Goal: Task Accomplishment & Management: Use online tool/utility

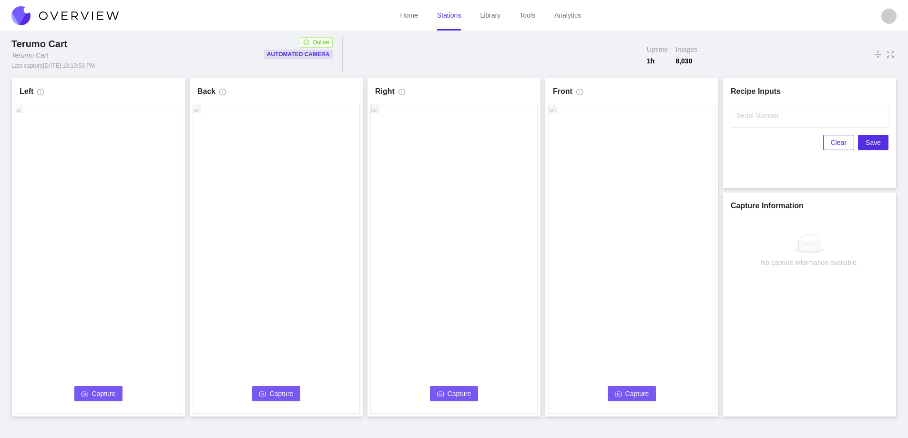
click at [94, 391] on span "Capture" at bounding box center [104, 394] width 24 height 10
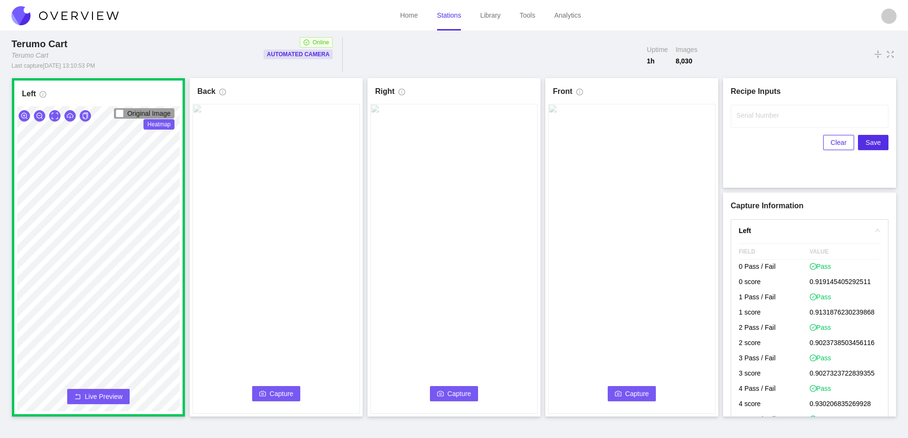
click at [282, 390] on span "Capture" at bounding box center [282, 394] width 24 height 10
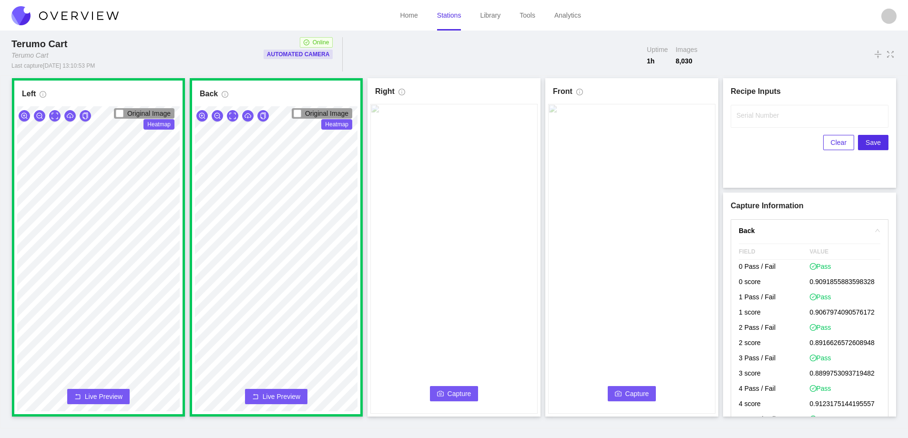
click at [448, 388] on button "Capture" at bounding box center [454, 393] width 49 height 15
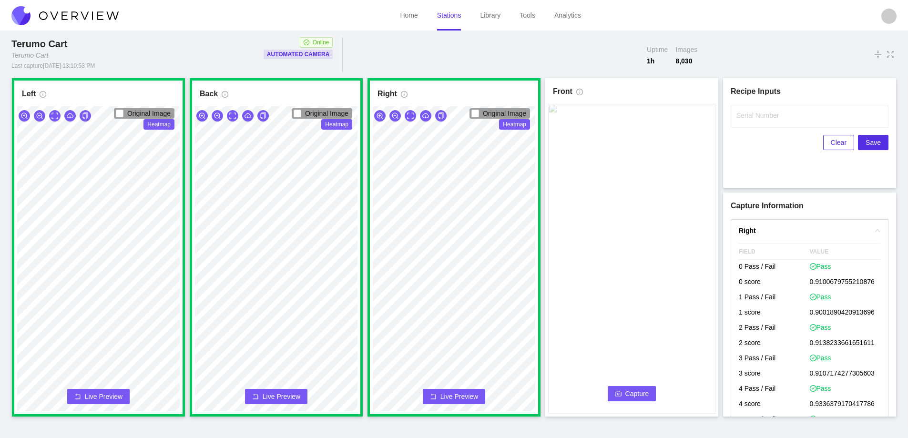
click at [629, 392] on span "Capture" at bounding box center [638, 394] width 24 height 10
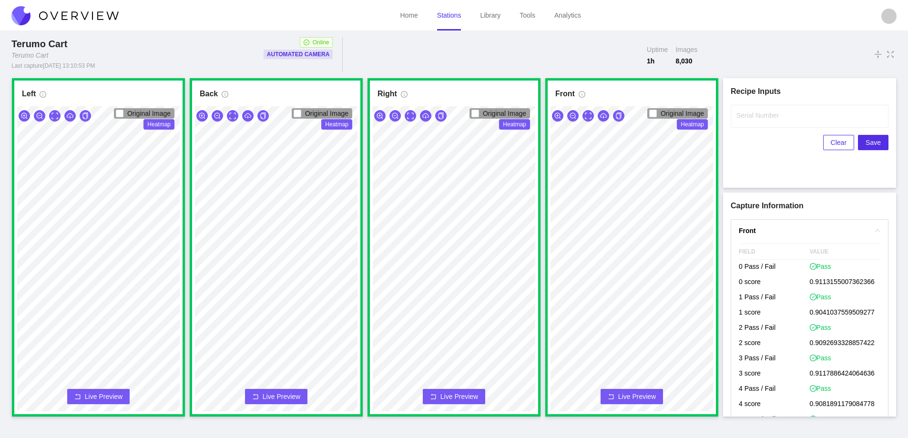
click at [749, 115] on label "Serial Number" at bounding box center [758, 116] width 42 height 10
click at [749, 115] on input "Serial Number" at bounding box center [810, 116] width 158 height 23
click at [746, 114] on input "Serial Number" at bounding box center [810, 116] width 158 height 23
type input "25-09892"
click at [872, 139] on span "Save" at bounding box center [873, 142] width 15 height 10
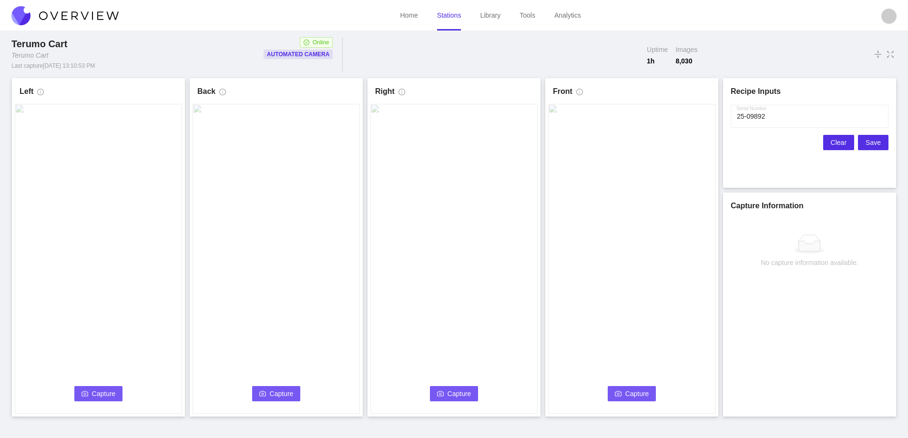
click at [833, 144] on button "Clear" at bounding box center [839, 142] width 31 height 15
click at [80, 393] on button "Capture" at bounding box center [98, 393] width 49 height 15
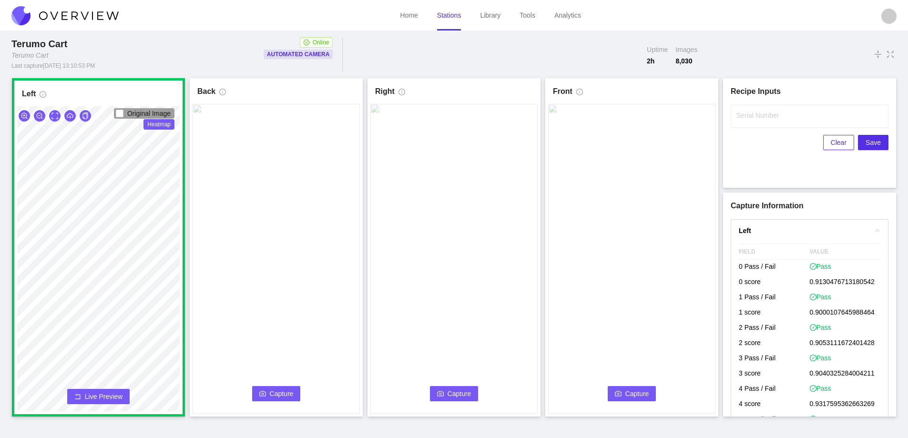
click at [268, 394] on button "Capture" at bounding box center [276, 393] width 49 height 15
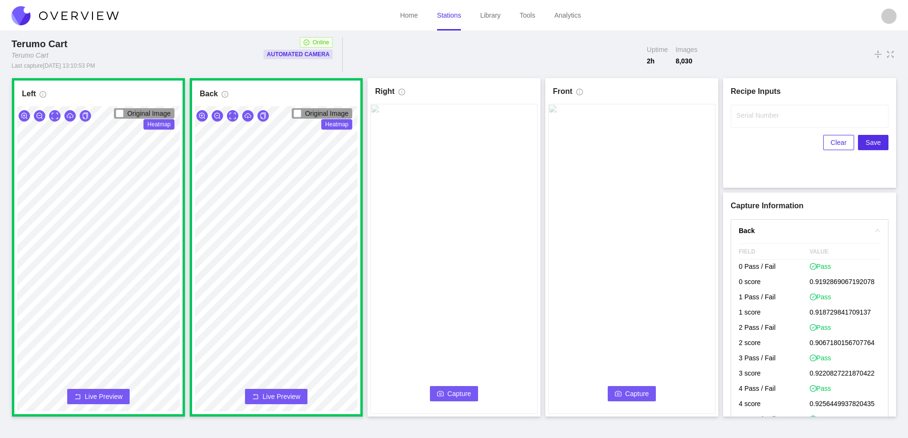
click at [440, 393] on icon "camera" at bounding box center [440, 393] width 7 height 5
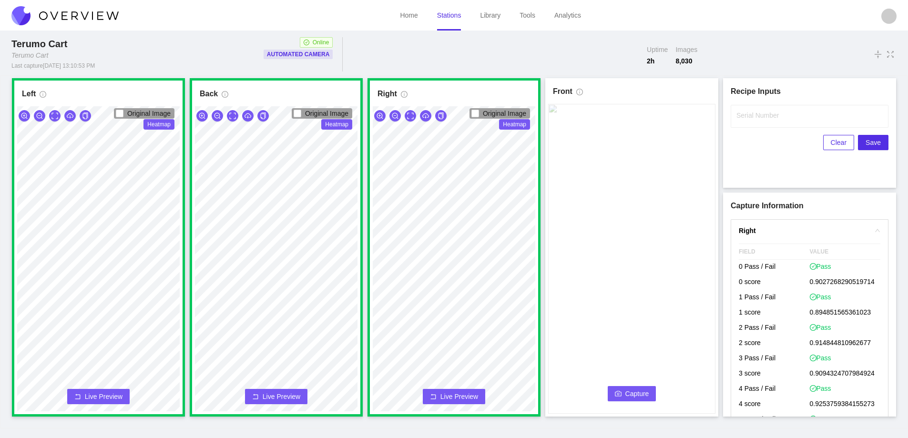
click at [632, 391] on span "Capture" at bounding box center [638, 394] width 24 height 10
click at [761, 115] on label "Serial Number" at bounding box center [758, 116] width 42 height 10
click at [761, 115] on input "Serial Number" at bounding box center [810, 116] width 158 height 23
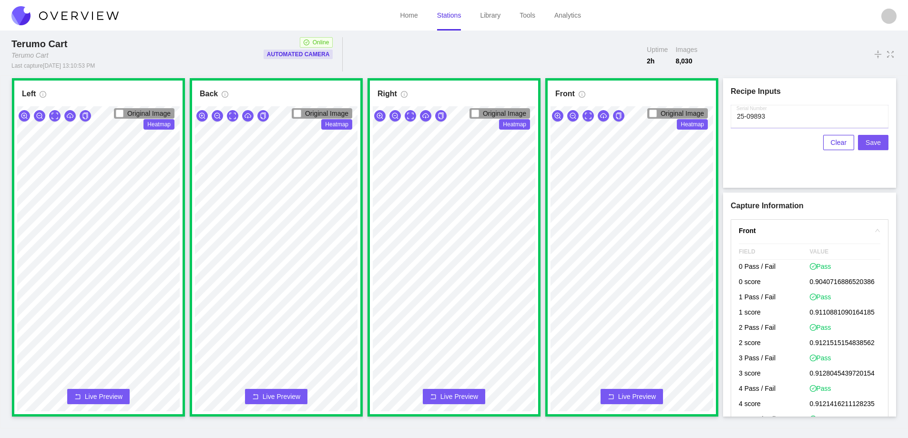
type input "25-09893"
click at [871, 143] on span "Save" at bounding box center [873, 142] width 15 height 10
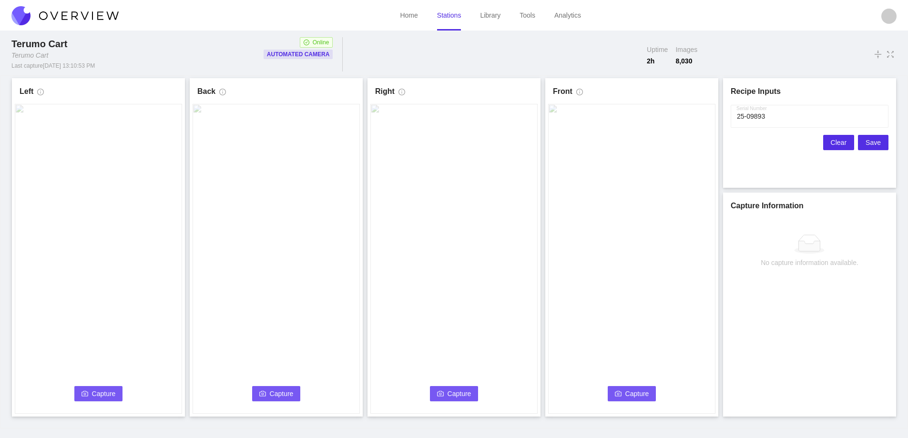
click at [835, 138] on span "Clear" at bounding box center [839, 142] width 16 height 10
drag, startPoint x: 105, startPoint y: 399, endPoint x: 256, endPoint y: 416, distance: 151.7
click at [256, 416] on div "Back Capture Connecting... Please wait for the camera to connect..." at bounding box center [276, 247] width 173 height 339
click at [94, 397] on span "Capture" at bounding box center [104, 394] width 24 height 10
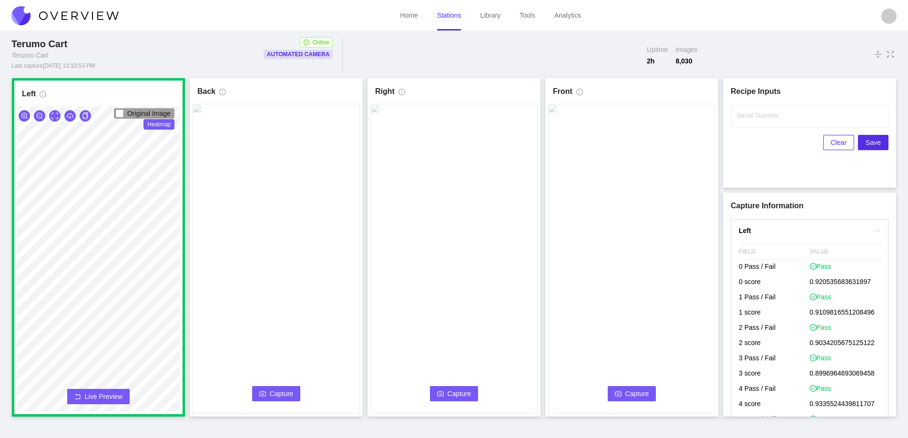
click at [289, 392] on span "Capture" at bounding box center [282, 394] width 24 height 10
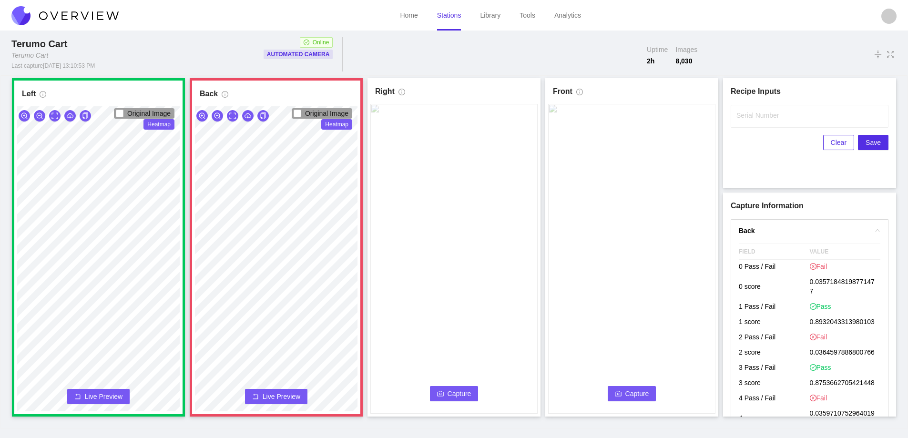
click at [278, 399] on span "Live Preview" at bounding box center [282, 397] width 38 height 10
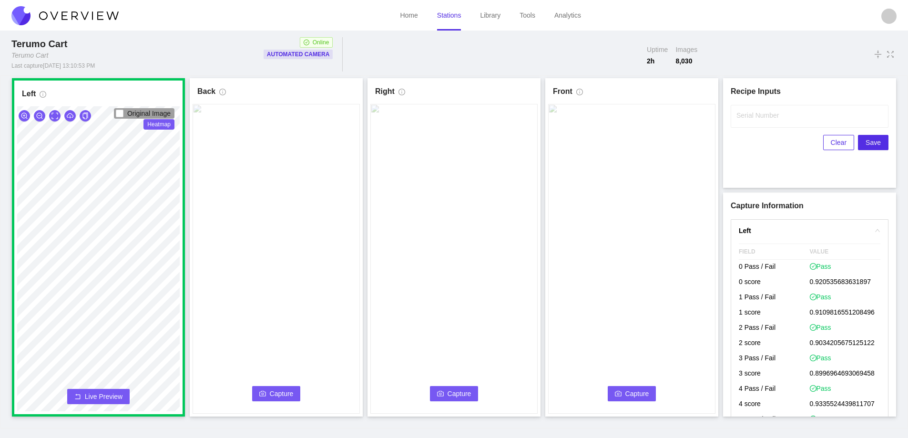
click at [279, 397] on span "Capture" at bounding box center [282, 394] width 24 height 10
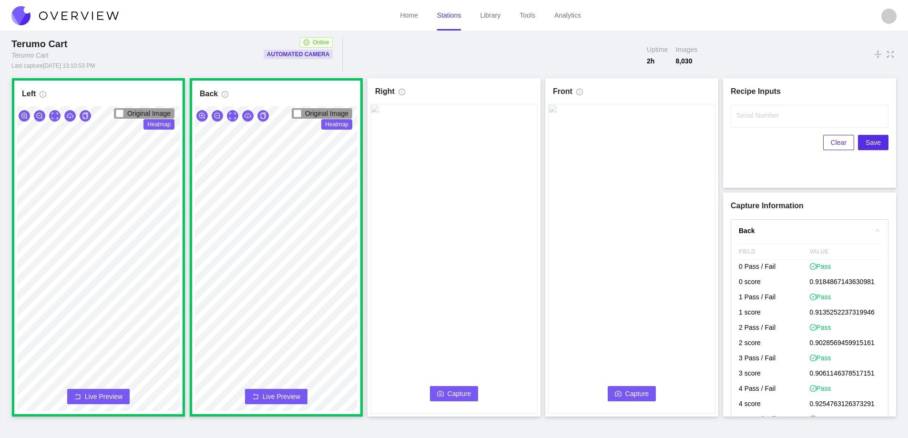
click at [441, 392] on icon "camera" at bounding box center [440, 394] width 7 height 7
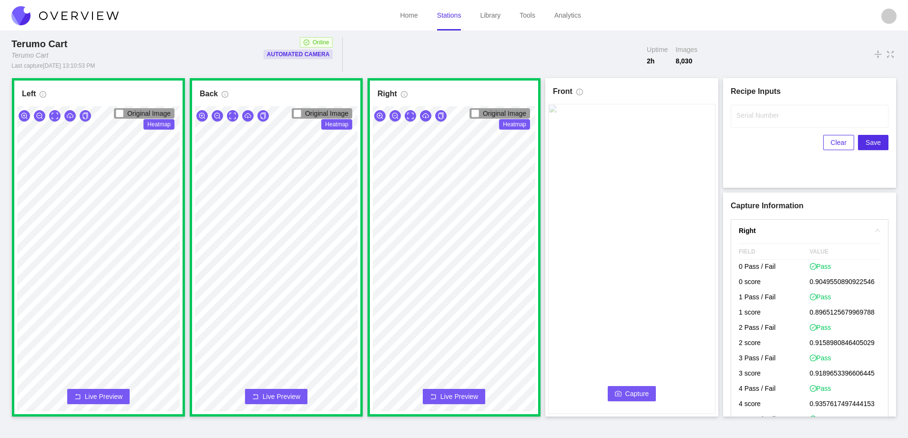
click at [628, 392] on span "Capture" at bounding box center [638, 394] width 24 height 10
click at [742, 115] on label "Serial Number" at bounding box center [758, 116] width 42 height 10
click at [742, 115] on input "Serial Number" at bounding box center [810, 116] width 158 height 23
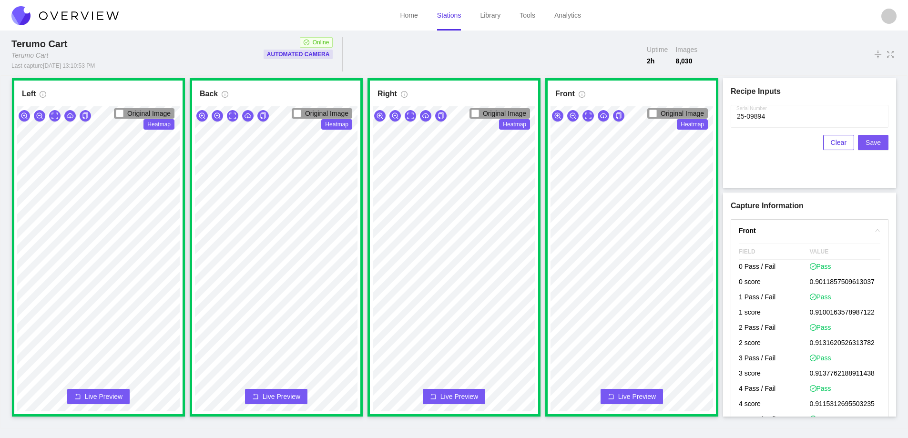
click at [868, 144] on span "Save" at bounding box center [873, 142] width 15 height 10
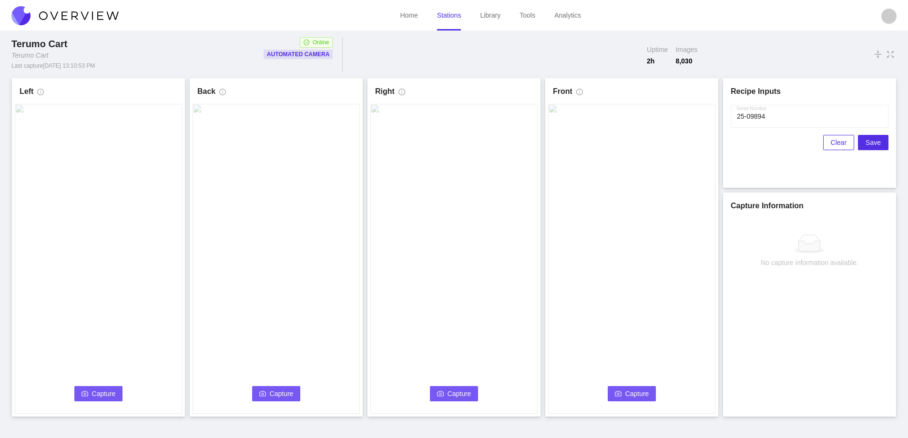
click at [94, 391] on span "Capture" at bounding box center [104, 394] width 24 height 10
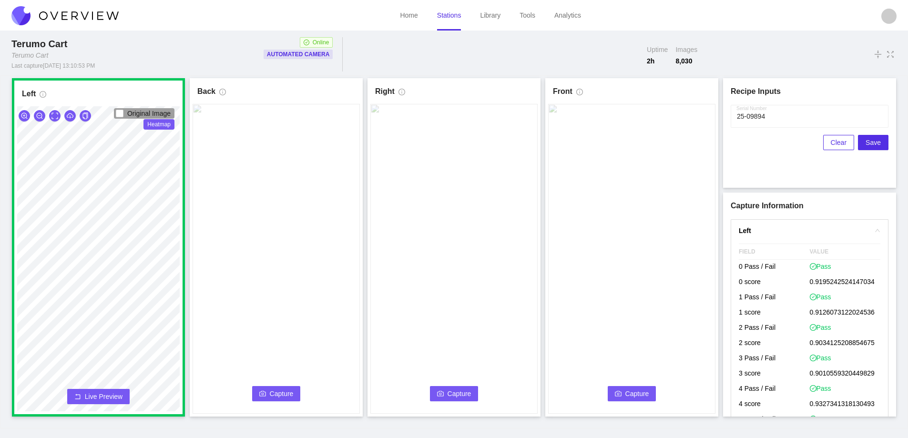
click at [285, 392] on span "Capture" at bounding box center [282, 394] width 24 height 10
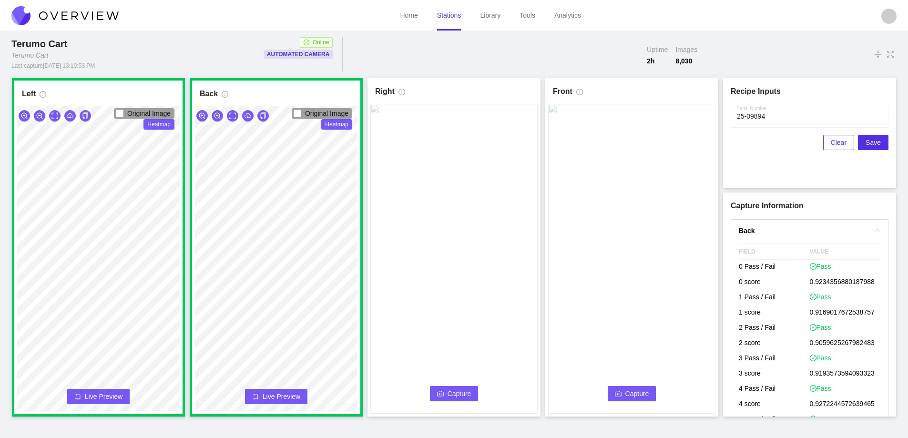
click at [454, 393] on span "Capture" at bounding box center [460, 394] width 24 height 10
click at [772, 120] on input "Serial Number" at bounding box center [810, 116] width 158 height 23
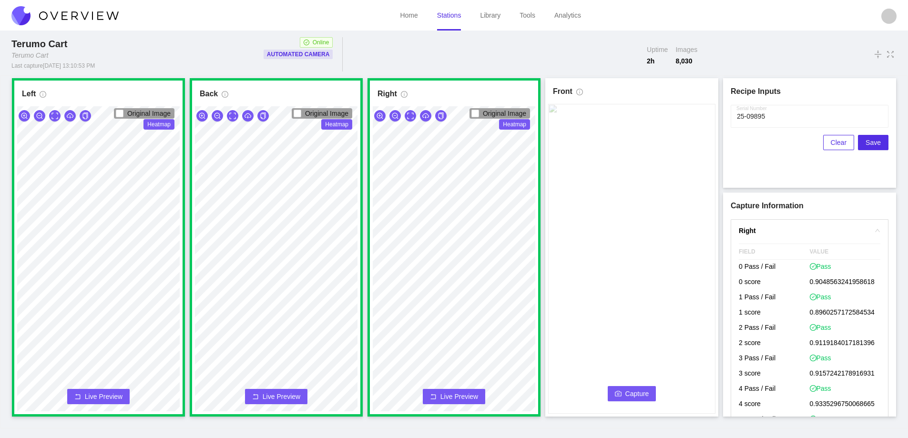
click at [626, 394] on span "Capture" at bounding box center [638, 394] width 24 height 10
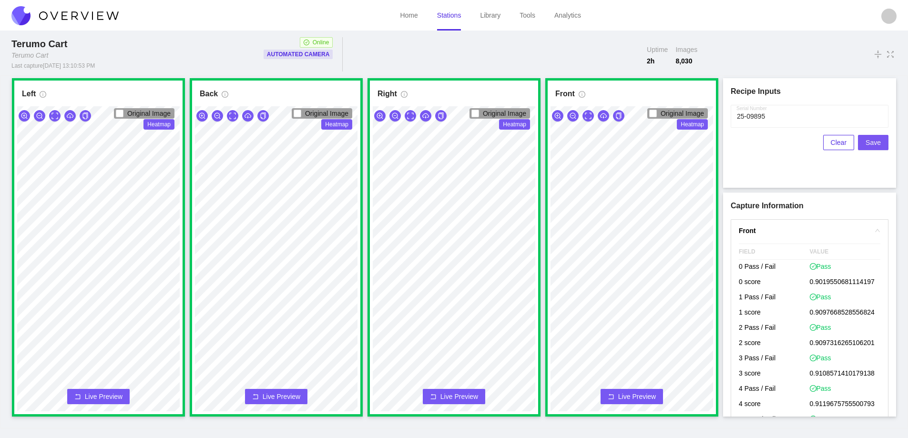
click at [875, 141] on span "Save" at bounding box center [873, 142] width 15 height 10
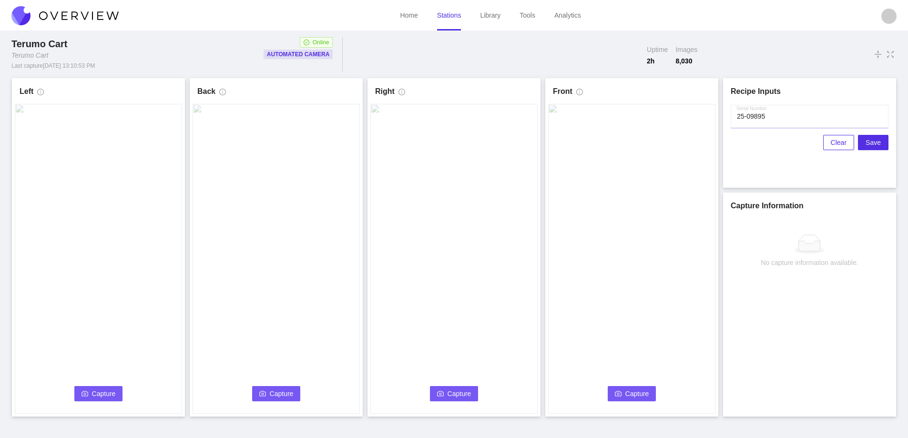
click at [783, 123] on input "Serial Number" at bounding box center [810, 116] width 158 height 23
click at [102, 395] on span "Capture" at bounding box center [104, 394] width 24 height 10
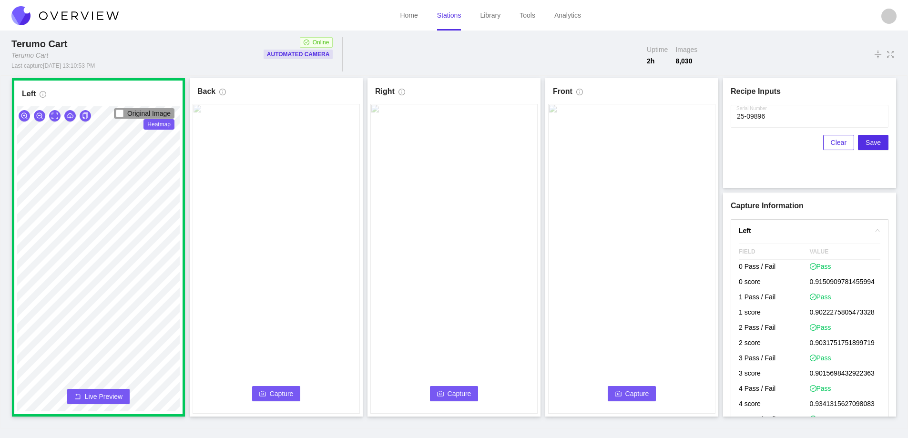
click at [262, 390] on button "Capture" at bounding box center [276, 393] width 49 height 15
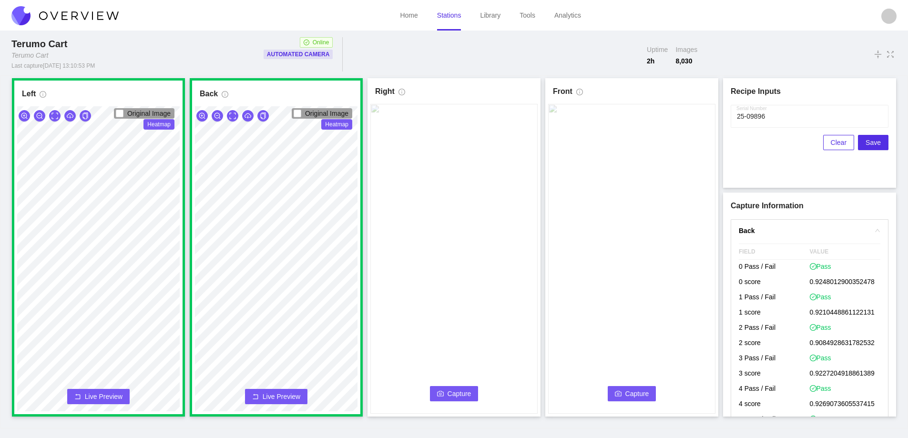
click at [458, 391] on span "Capture" at bounding box center [460, 394] width 24 height 10
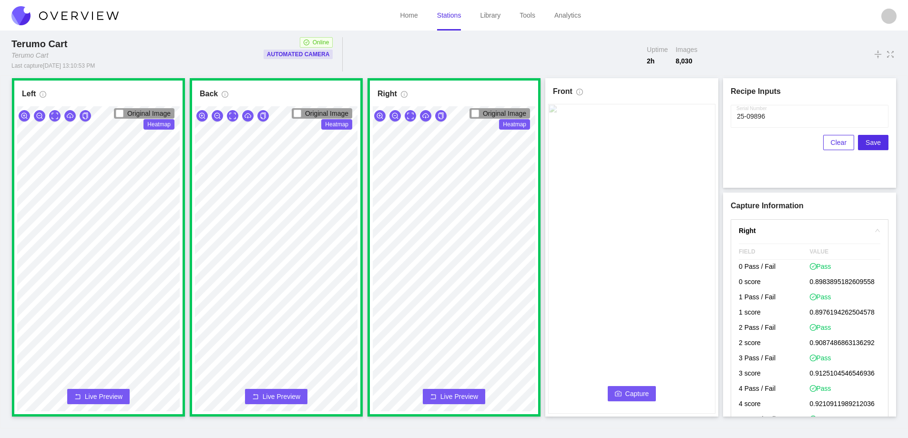
click at [620, 395] on icon "camera" at bounding box center [618, 394] width 7 height 7
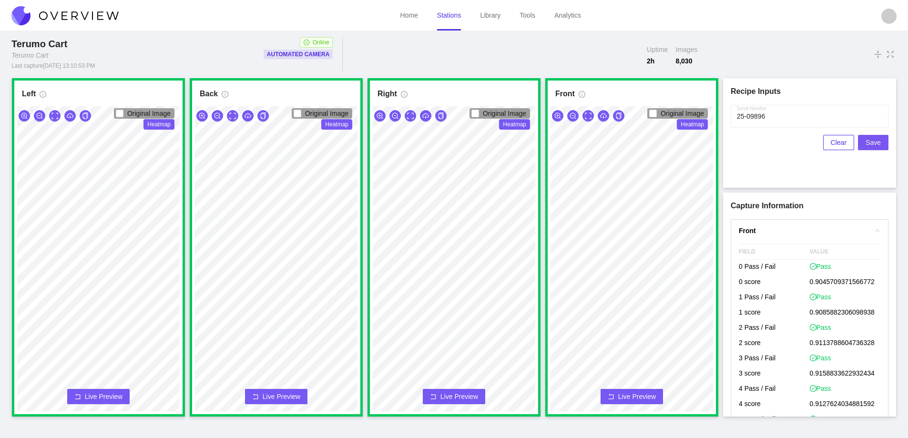
click at [875, 143] on span "Save" at bounding box center [873, 142] width 15 height 10
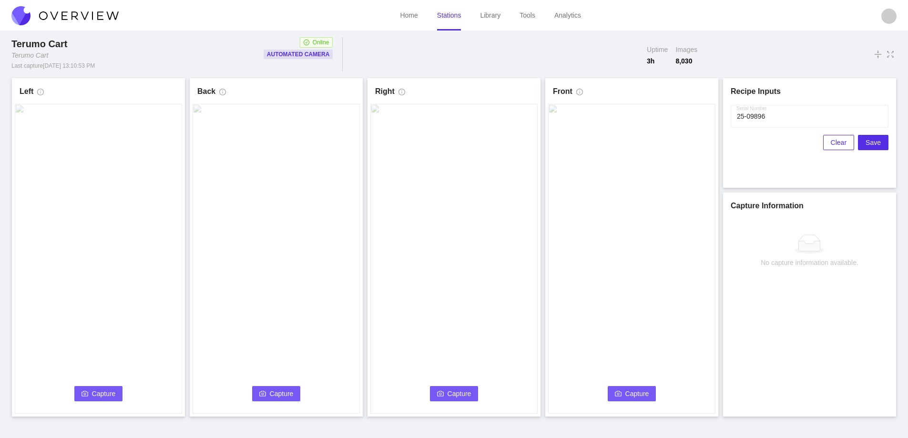
click at [90, 394] on button "Capture" at bounding box center [98, 393] width 49 height 15
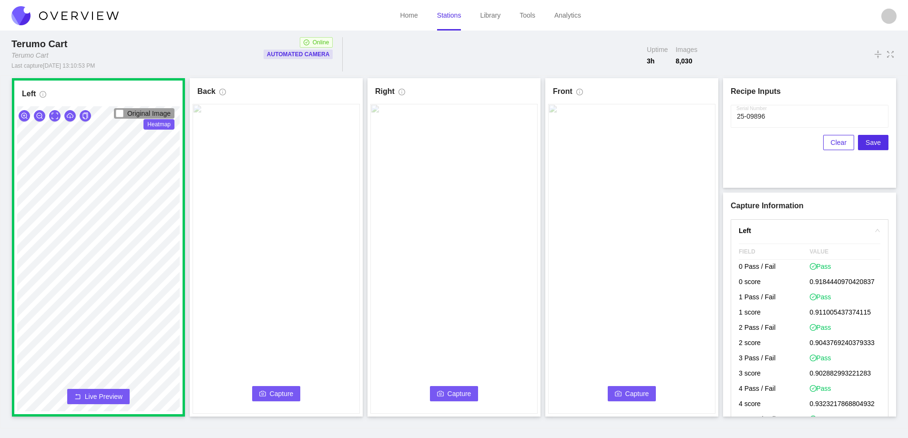
click at [274, 386] on button "Capture" at bounding box center [276, 393] width 49 height 15
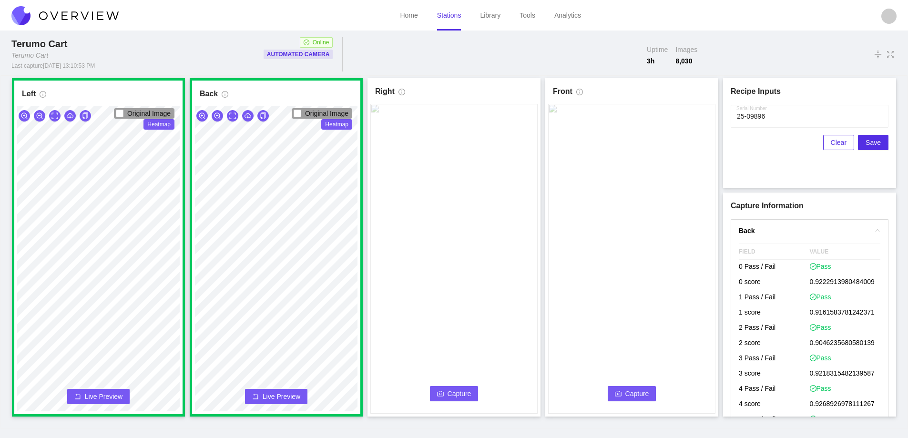
click at [448, 391] on span "Capture" at bounding box center [460, 394] width 24 height 10
click at [776, 113] on input "Serial Number" at bounding box center [810, 116] width 158 height 23
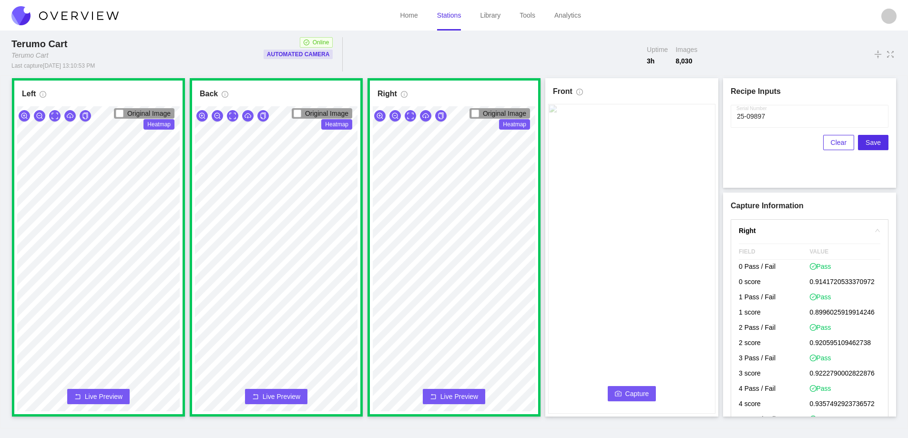
click at [636, 395] on span "Capture" at bounding box center [638, 394] width 24 height 10
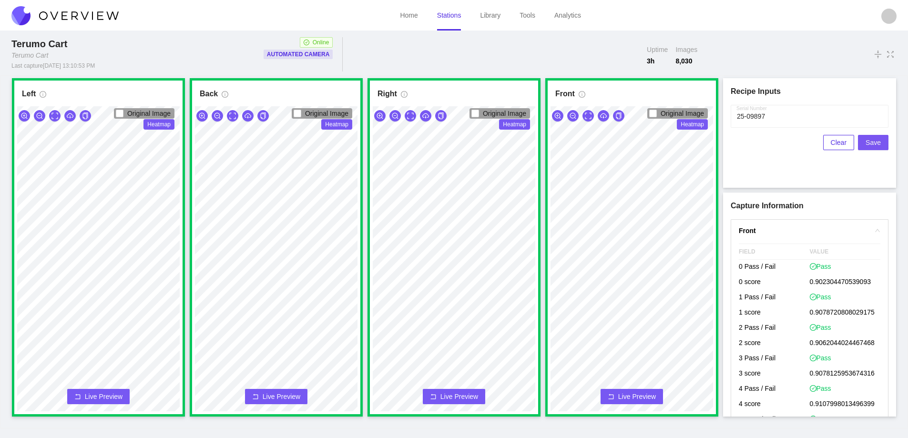
click at [873, 147] on span "Save" at bounding box center [873, 142] width 15 height 10
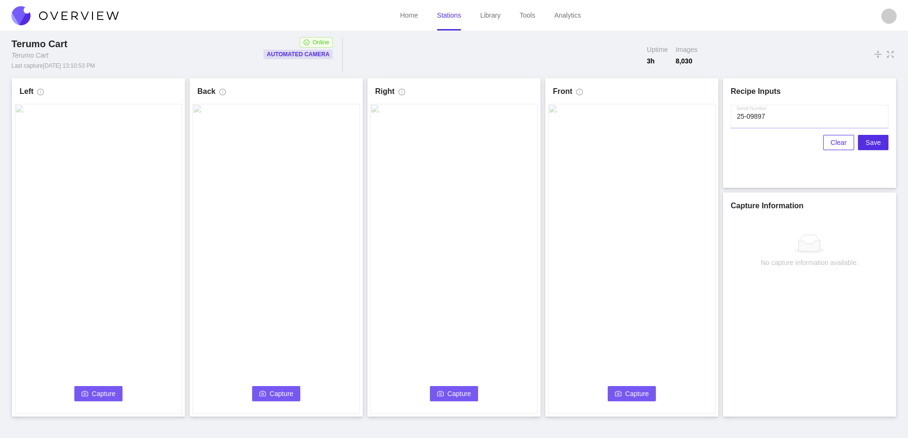
click at [774, 120] on input "Serial Number" at bounding box center [810, 116] width 158 height 23
type input "25-09898"
click at [92, 391] on span "Capture" at bounding box center [104, 394] width 24 height 10
click at [457, 16] on link "Stations" at bounding box center [449, 15] width 24 height 8
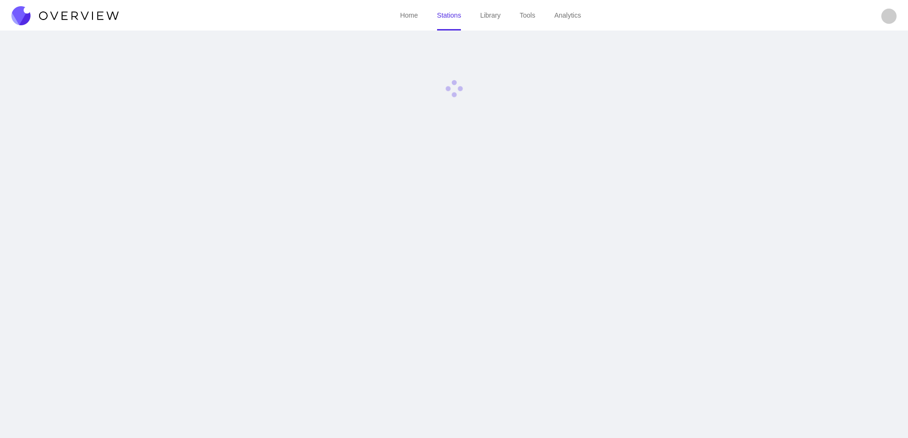
click at [92, 19] on img at bounding box center [64, 15] width 107 height 19
click at [89, 13] on img at bounding box center [64, 15] width 107 height 19
click at [89, 15] on img at bounding box center [64, 15] width 107 height 19
click at [89, 14] on img at bounding box center [64, 15] width 107 height 19
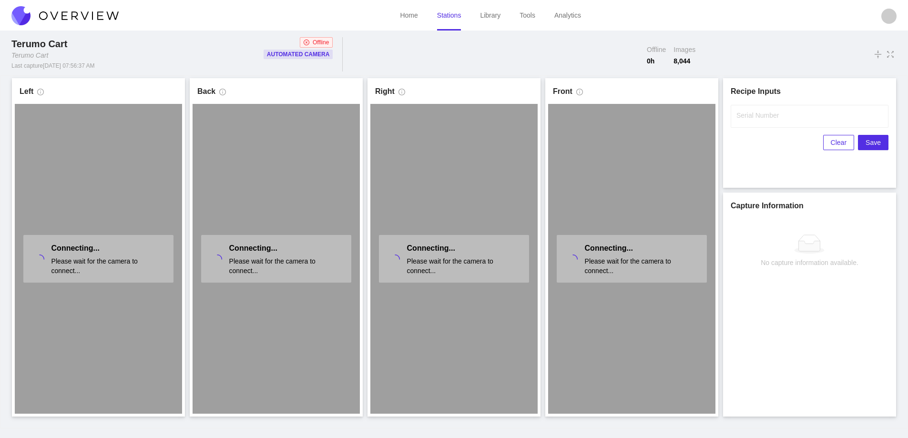
click at [68, 16] on img at bounding box center [64, 15] width 107 height 19
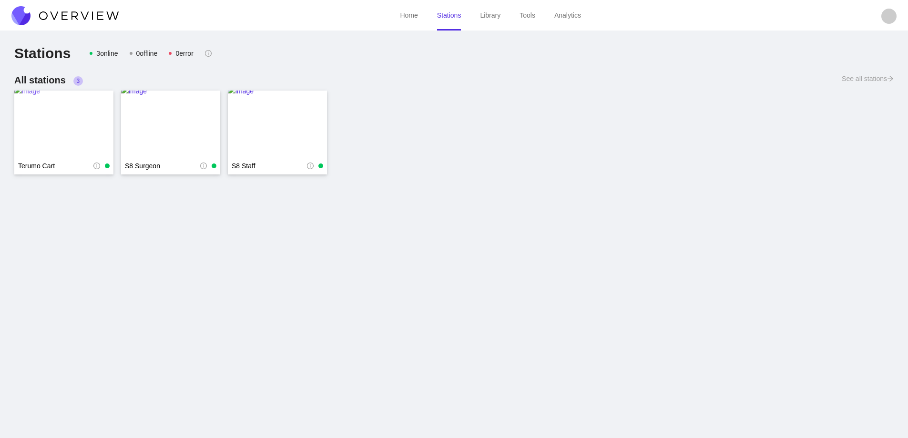
click at [61, 118] on img at bounding box center [63, 124] width 99 height 76
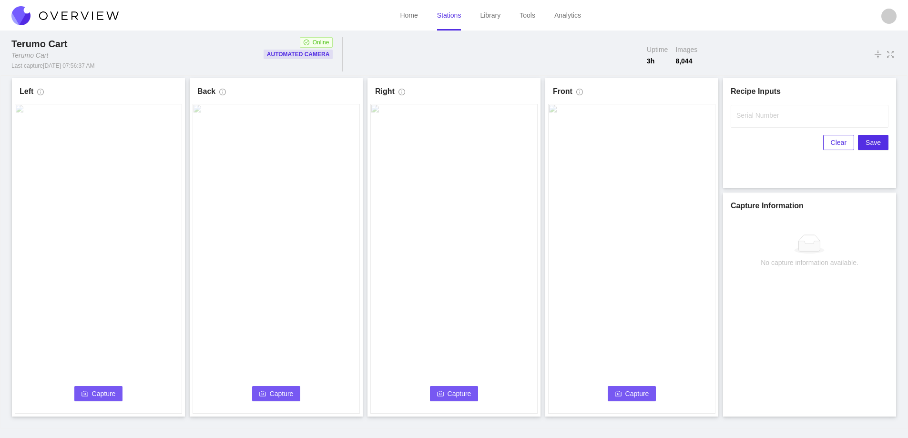
click at [92, 391] on button "Capture" at bounding box center [98, 393] width 49 height 15
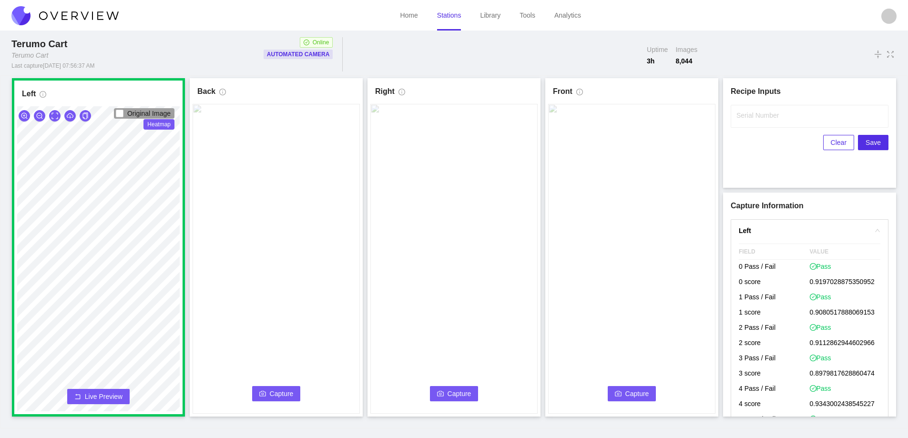
click at [281, 393] on span "Capture" at bounding box center [282, 394] width 24 height 10
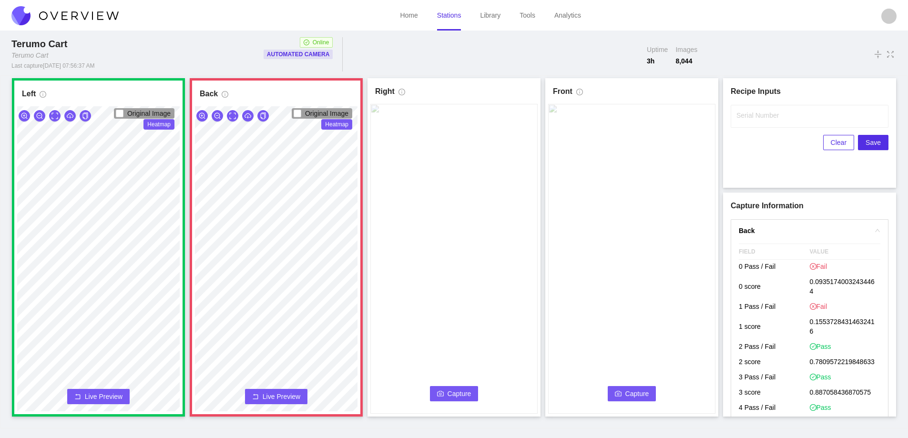
click at [283, 396] on span "Live Preview" at bounding box center [282, 397] width 38 height 10
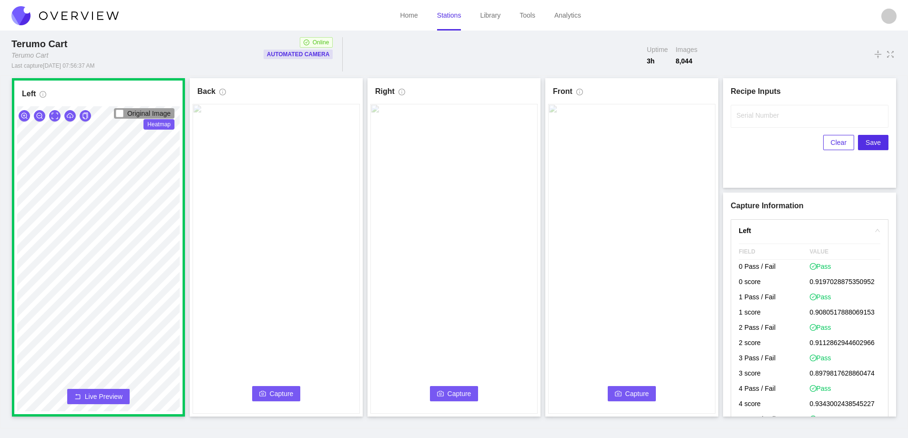
click at [288, 398] on span "Capture" at bounding box center [282, 394] width 24 height 10
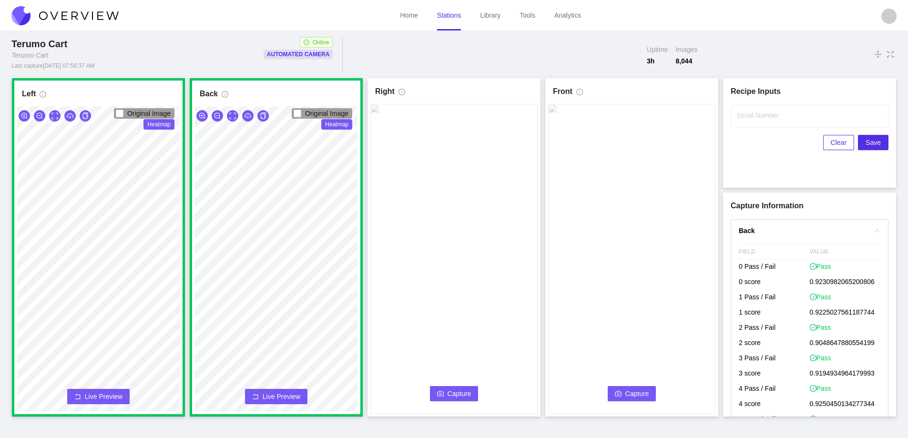
click at [452, 389] on span "Capture" at bounding box center [460, 394] width 24 height 10
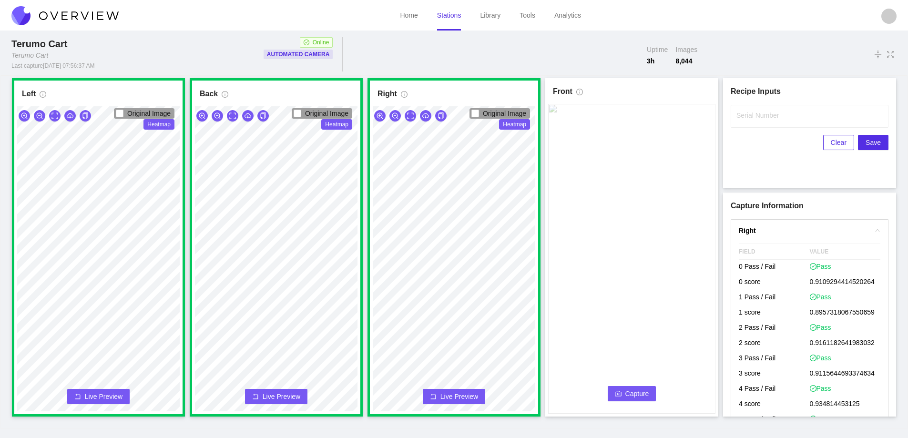
click at [615, 390] on button "Capture" at bounding box center [632, 393] width 49 height 15
click at [755, 124] on input "Serial Number" at bounding box center [810, 116] width 158 height 23
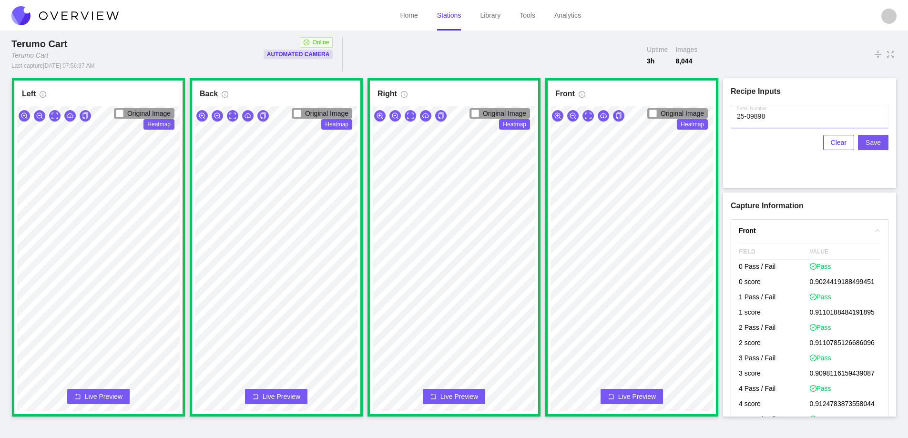
type input "25-09898"
click at [873, 143] on span "Save" at bounding box center [873, 142] width 15 height 10
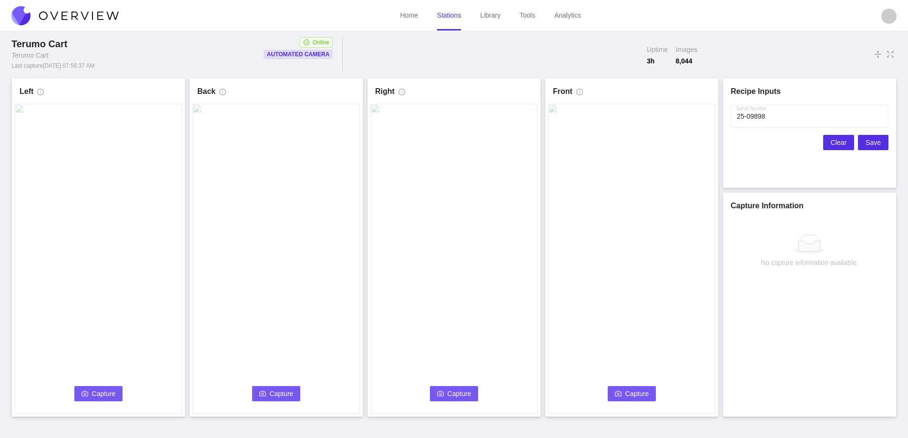
click at [839, 140] on span "Clear" at bounding box center [839, 142] width 16 height 10
click at [88, 391] on icon "camera" at bounding box center [85, 394] width 7 height 7
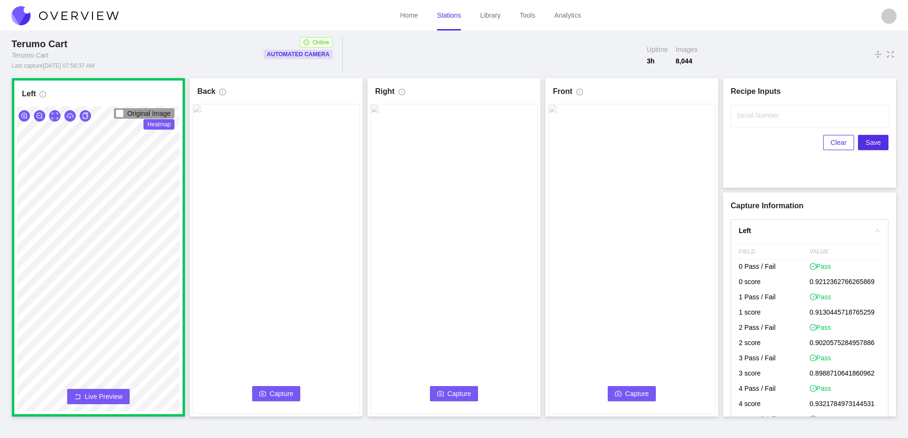
click at [263, 392] on icon "camera" at bounding box center [262, 394] width 7 height 7
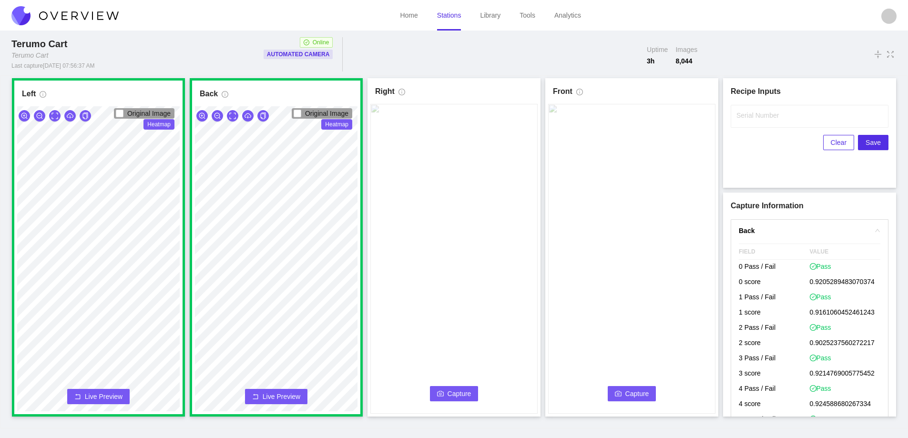
click at [445, 390] on button "Capture" at bounding box center [454, 393] width 49 height 15
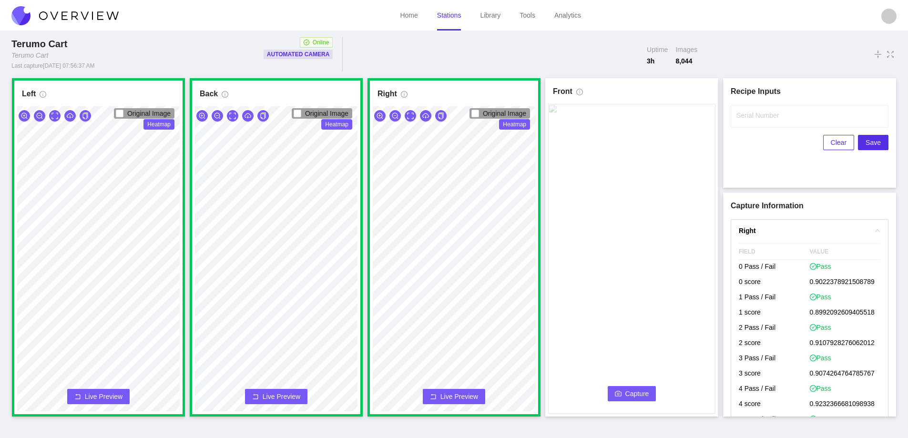
click at [628, 399] on button "Capture" at bounding box center [632, 393] width 49 height 15
click at [759, 122] on input "Serial Number" at bounding box center [810, 116] width 158 height 23
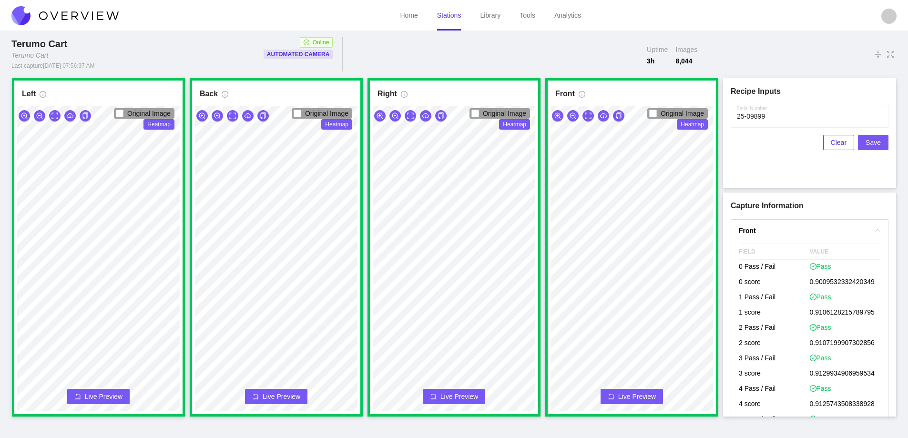
click at [870, 143] on span "Save" at bounding box center [873, 142] width 15 height 10
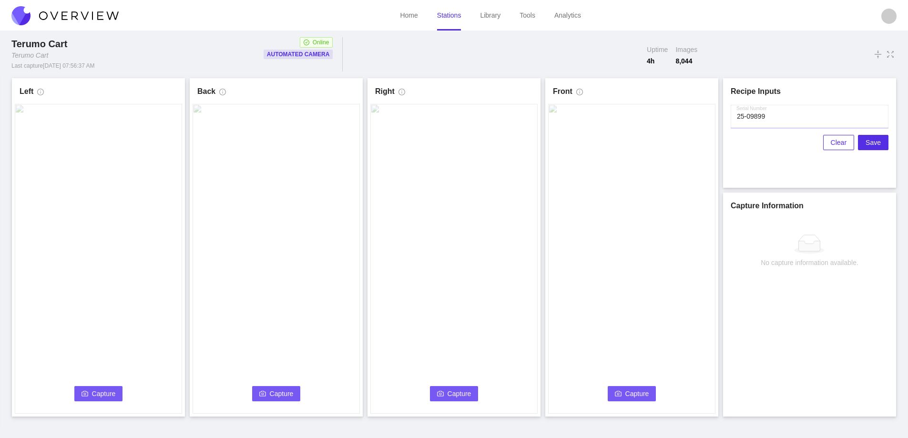
click at [773, 119] on input "Serial Number" at bounding box center [810, 116] width 158 height 23
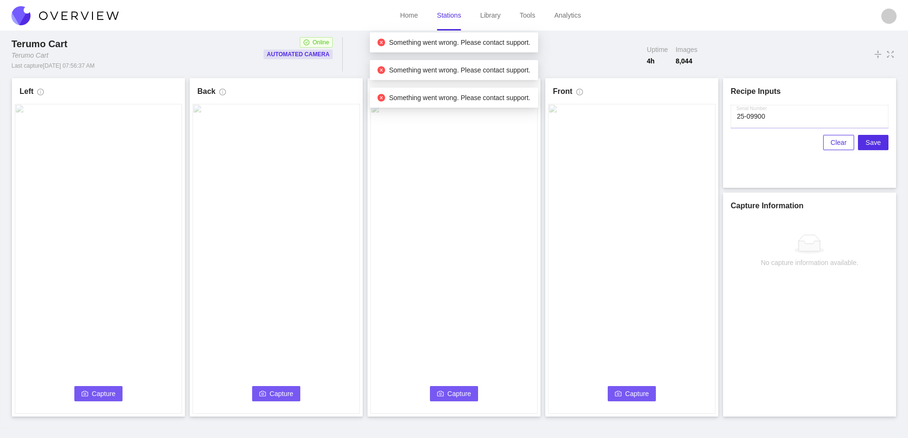
type input "25-09900"
click at [450, 18] on link "Stations" at bounding box center [449, 15] width 24 height 8
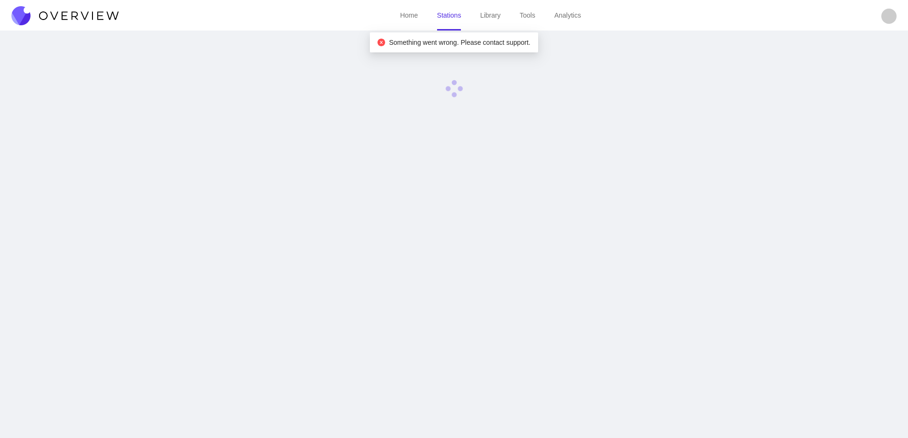
click at [453, 19] on link "Stations" at bounding box center [449, 15] width 24 height 8
click at [451, 19] on link "Stations" at bounding box center [449, 15] width 24 height 8
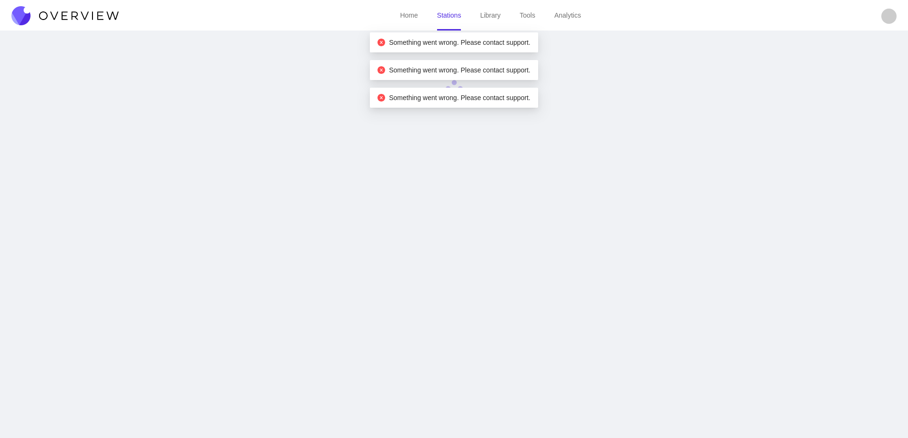
click at [443, 19] on link "Stations" at bounding box center [449, 15] width 24 height 8
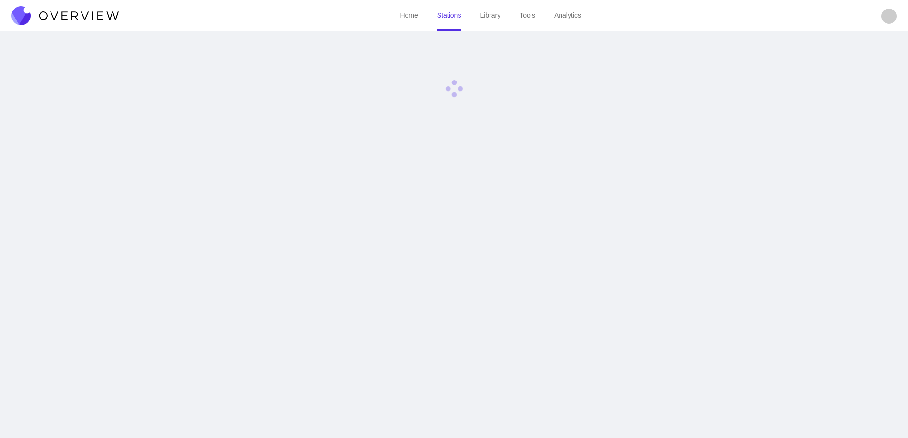
click at [441, 19] on link "Stations" at bounding box center [449, 15] width 24 height 8
click at [102, 12] on img at bounding box center [64, 15] width 107 height 19
click at [101, 10] on img at bounding box center [64, 15] width 107 height 19
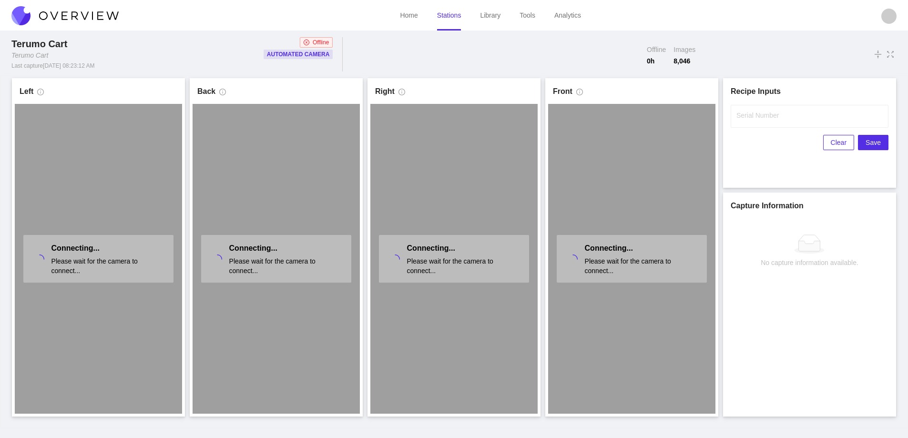
click at [62, 13] on img at bounding box center [64, 15] width 107 height 19
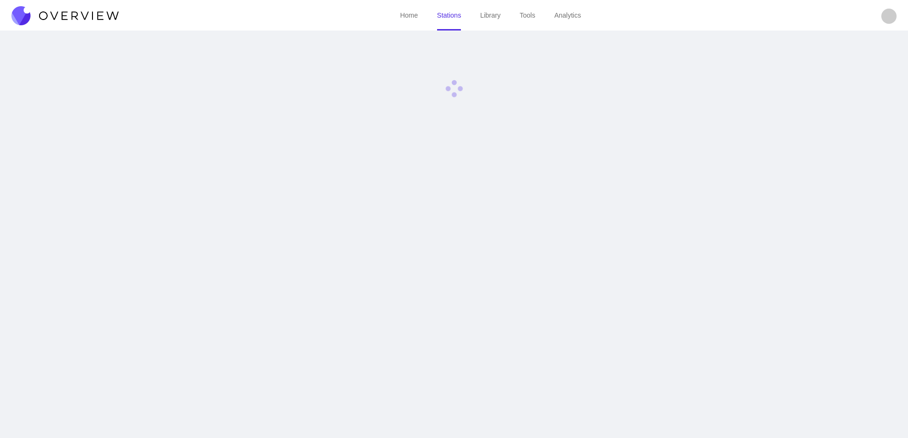
click at [62, 13] on img at bounding box center [64, 15] width 107 height 19
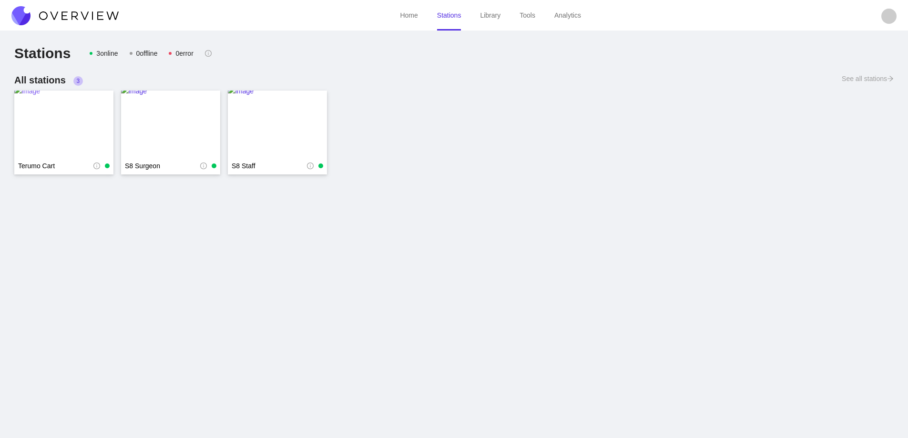
click at [57, 114] on img at bounding box center [63, 124] width 99 height 76
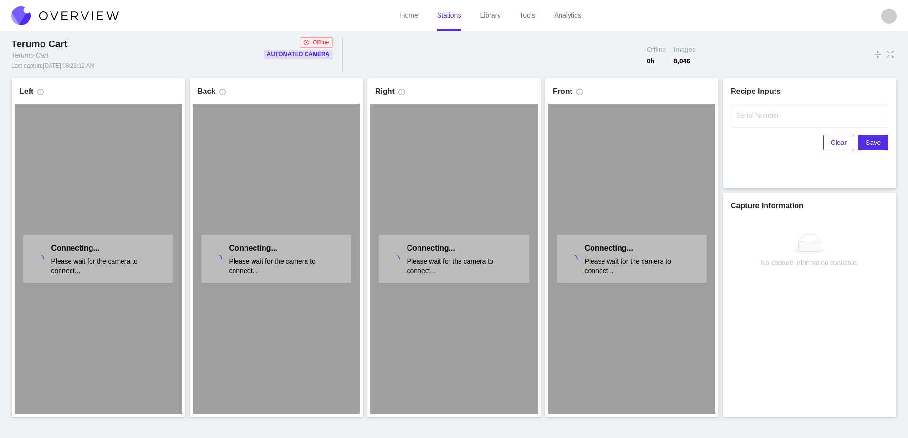
click at [444, 15] on link "Stations" at bounding box center [449, 15] width 24 height 8
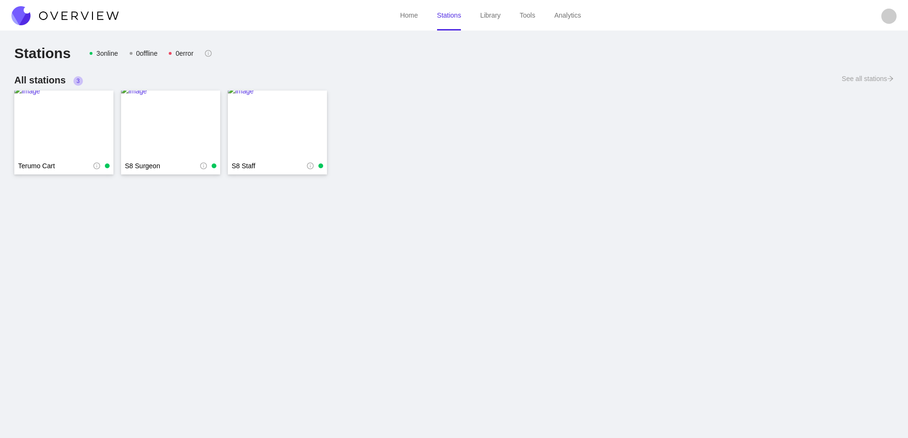
click at [80, 16] on img at bounding box center [64, 15] width 107 height 19
click at [70, 123] on img at bounding box center [63, 124] width 99 height 76
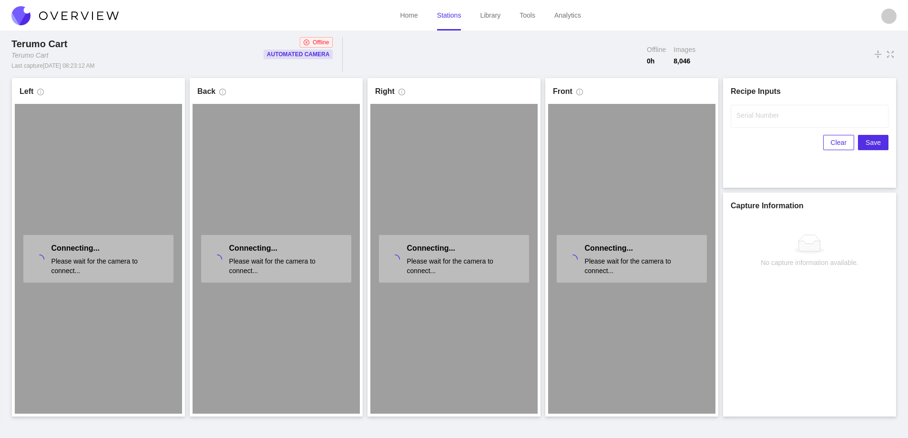
click at [453, 16] on link "Stations" at bounding box center [449, 15] width 24 height 8
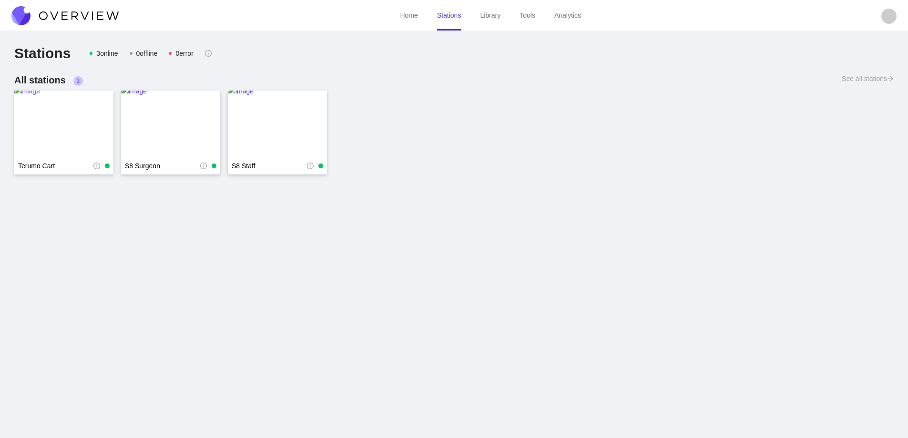
click at [60, 116] on img at bounding box center [63, 124] width 99 height 76
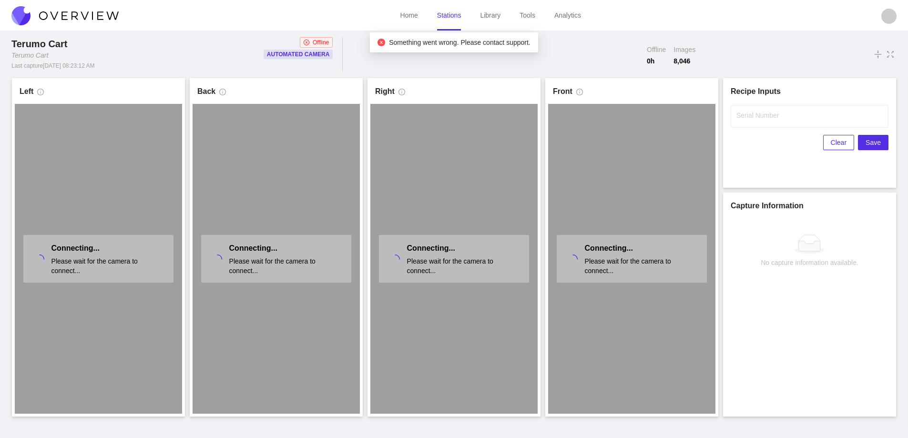
click at [82, 10] on img at bounding box center [64, 15] width 107 height 19
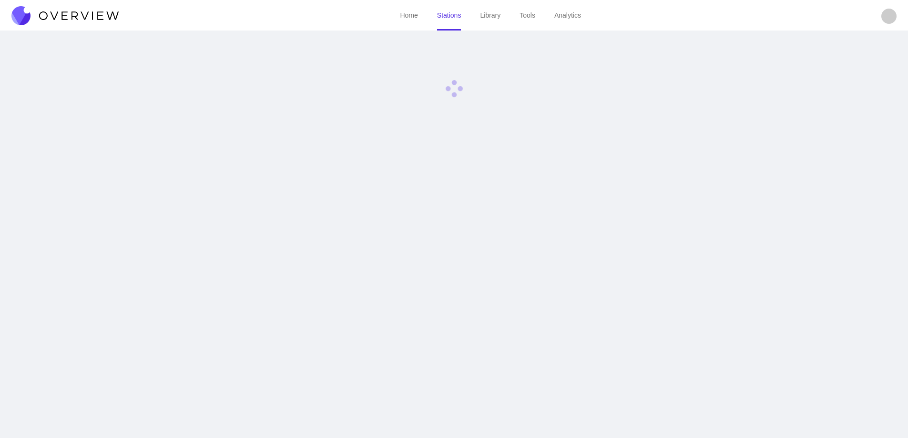
click at [90, 16] on img at bounding box center [64, 15] width 107 height 19
click at [91, 16] on img at bounding box center [64, 15] width 107 height 19
click at [121, 20] on ul "Home Stations Library Tools Analytics" at bounding box center [491, 15] width 744 height 31
click at [91, 14] on img at bounding box center [64, 15] width 107 height 19
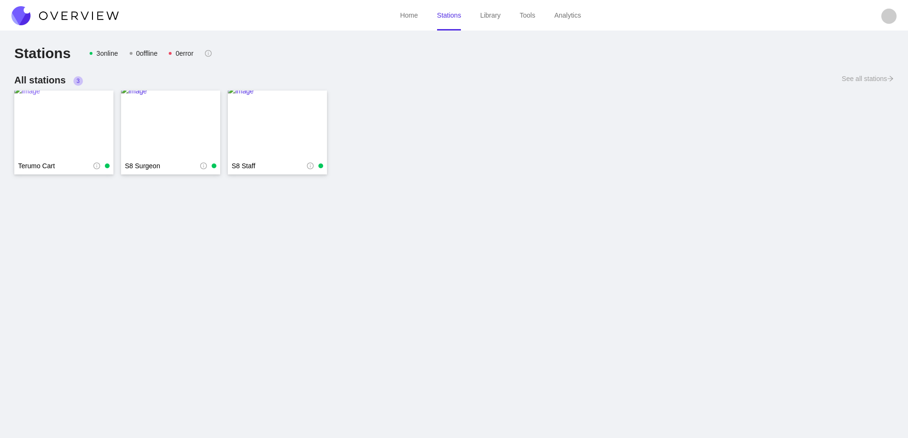
click at [50, 121] on img at bounding box center [63, 124] width 99 height 76
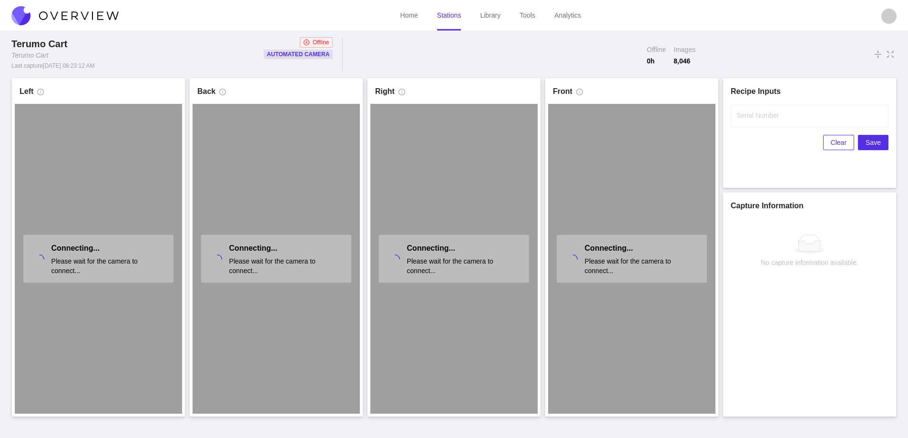
click at [438, 15] on link "Stations" at bounding box center [449, 15] width 24 height 8
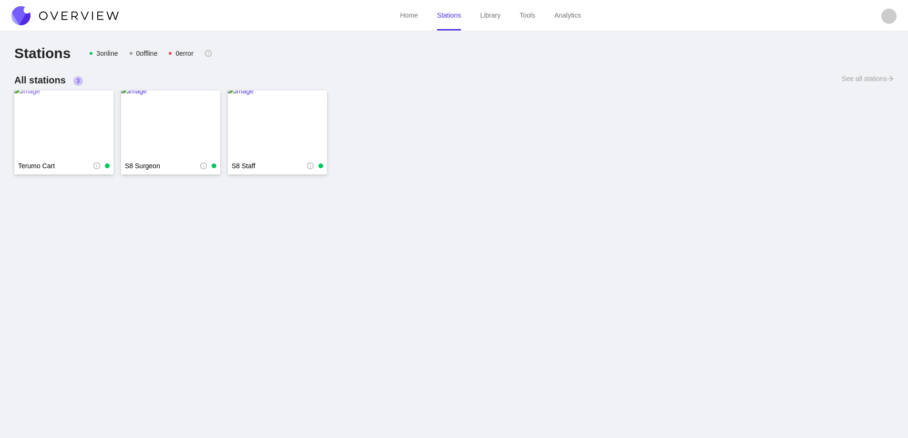
click at [66, 130] on img at bounding box center [63, 124] width 99 height 76
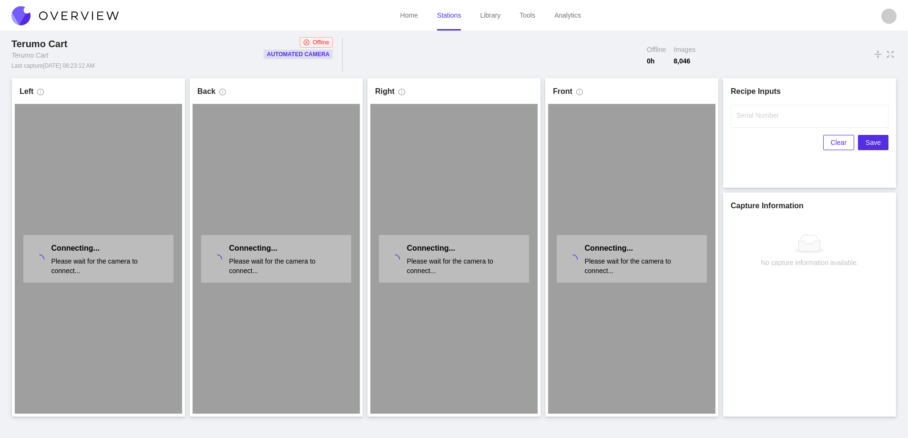
click at [450, 15] on link "Stations" at bounding box center [449, 15] width 24 height 8
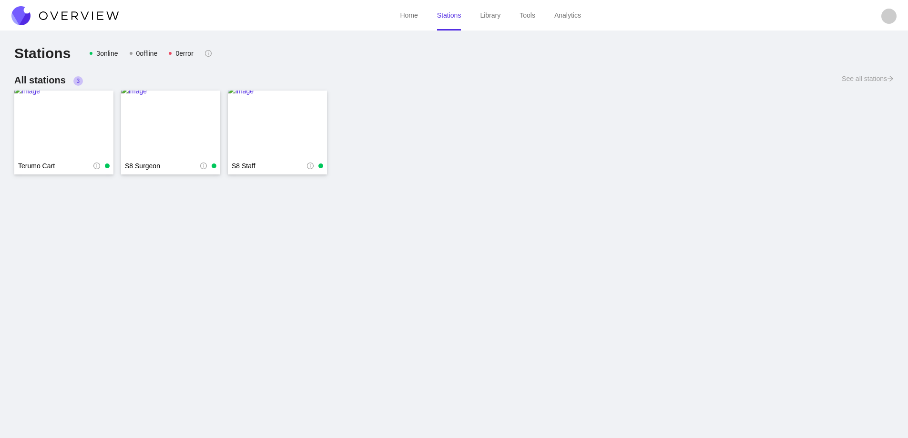
click at [68, 12] on img at bounding box center [64, 15] width 107 height 19
click at [68, 115] on img at bounding box center [63, 124] width 99 height 76
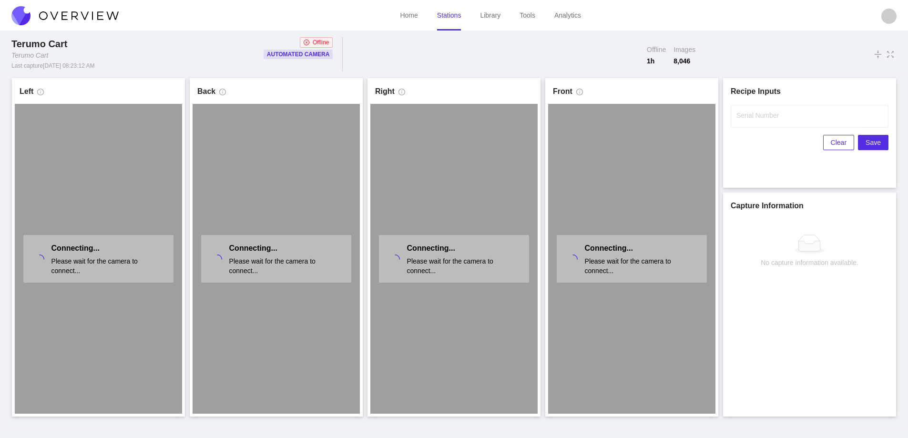
click at [443, 19] on link "Stations" at bounding box center [449, 15] width 24 height 8
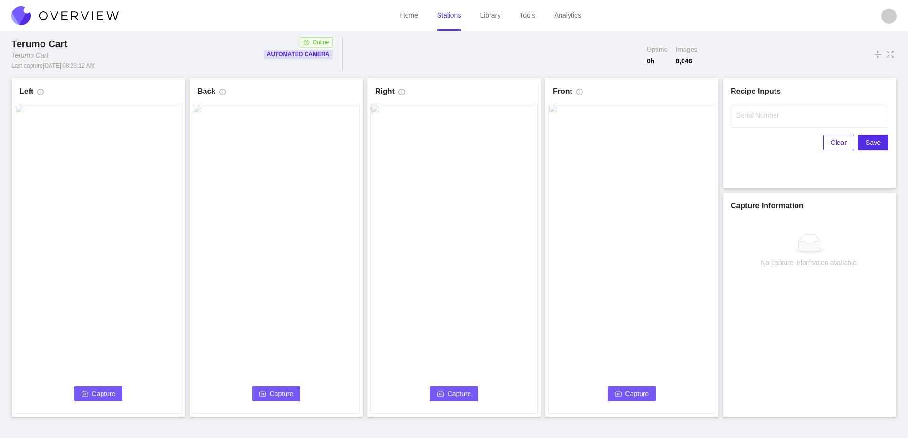
click at [89, 391] on button "Capture" at bounding box center [98, 393] width 49 height 15
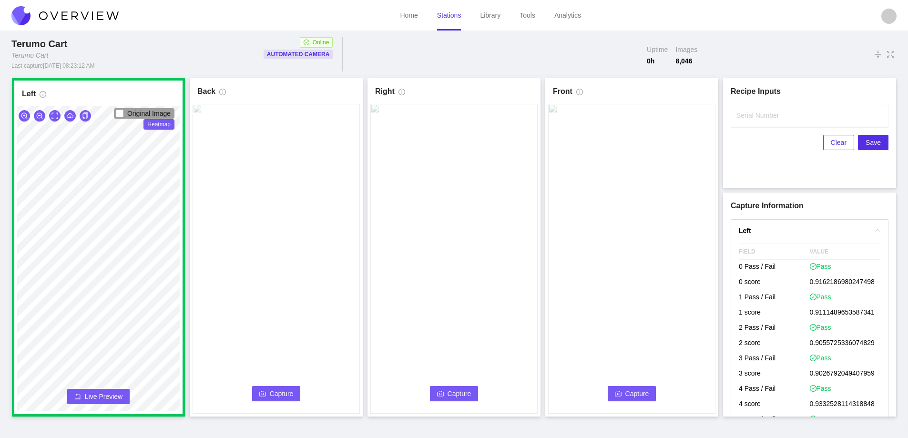
click at [274, 388] on button "Capture" at bounding box center [276, 393] width 49 height 15
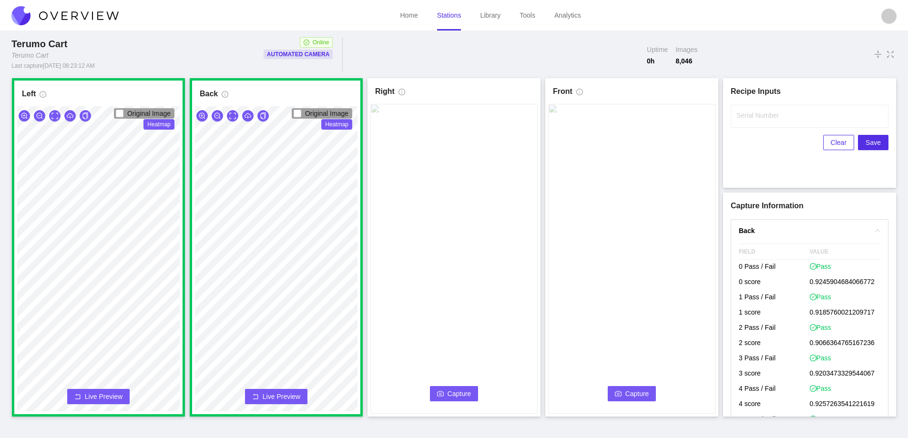
click at [441, 394] on icon "camera" at bounding box center [440, 394] width 7 height 7
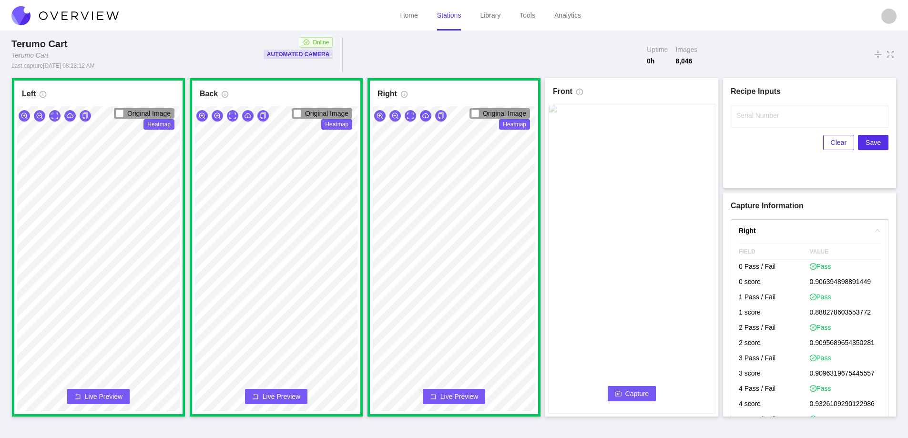
click at [629, 393] on span "Capture" at bounding box center [638, 394] width 24 height 10
click at [753, 122] on input "Serial Number" at bounding box center [810, 116] width 158 height 23
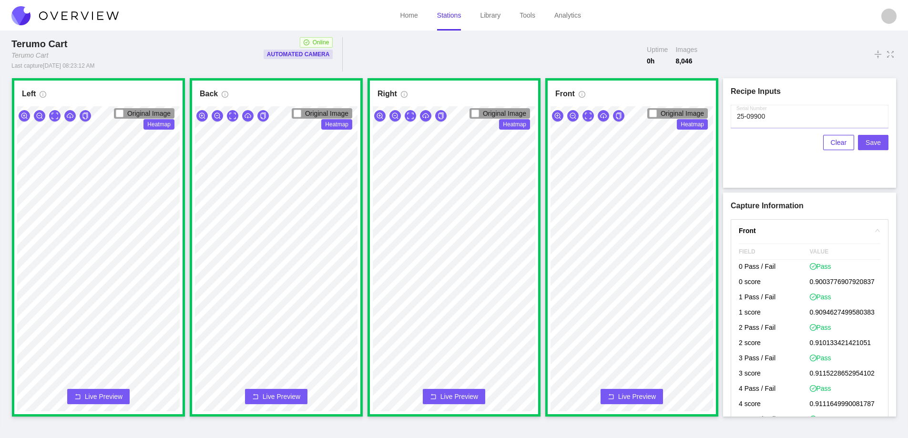
type input "25-09900"
click at [869, 141] on span "Save" at bounding box center [873, 142] width 15 height 10
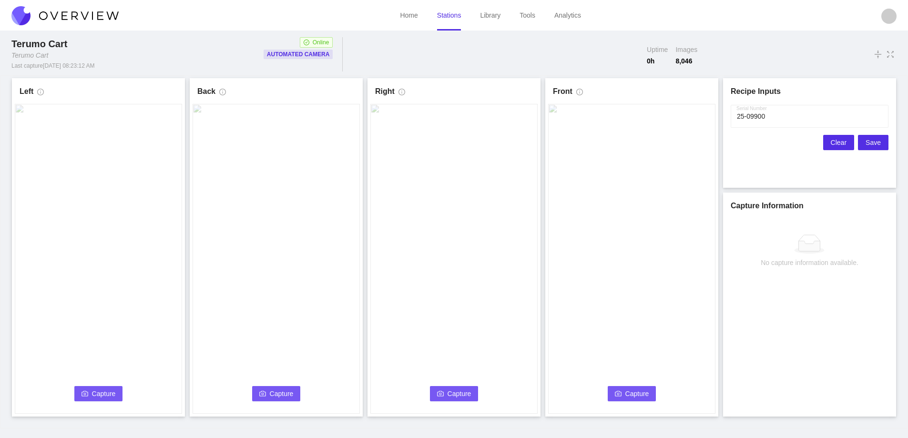
click at [851, 138] on button "Clear" at bounding box center [839, 142] width 31 height 15
click at [84, 388] on button "Capture" at bounding box center [98, 393] width 49 height 15
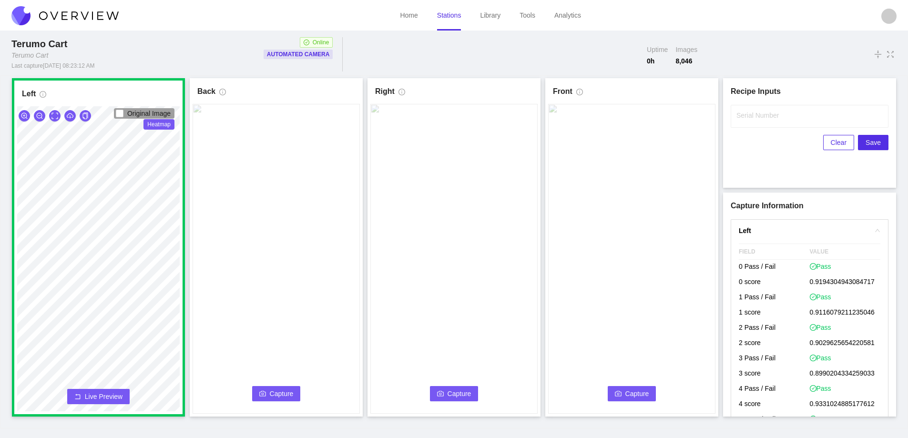
click at [268, 398] on button "Capture" at bounding box center [276, 393] width 49 height 15
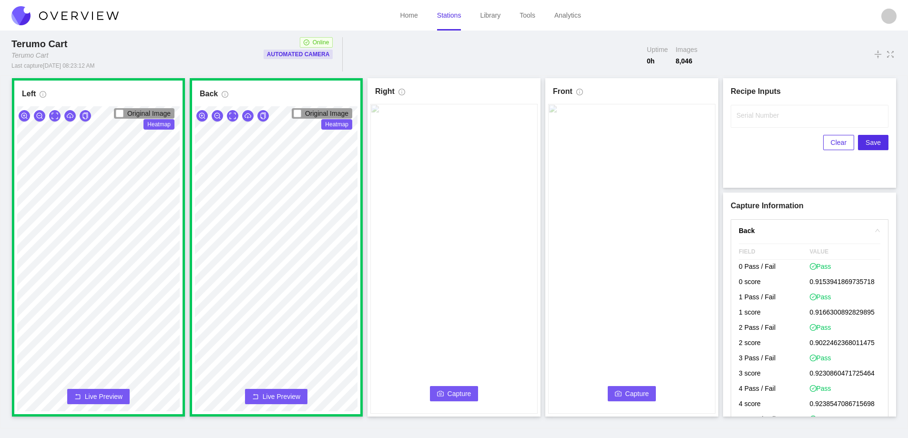
click at [455, 391] on span "Capture" at bounding box center [460, 394] width 24 height 10
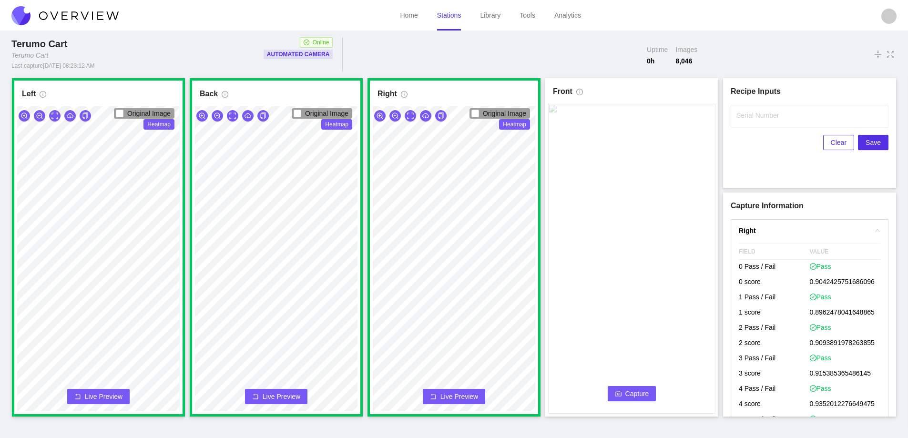
click at [621, 391] on icon "camera" at bounding box center [618, 394] width 7 height 7
click at [754, 113] on label "Serial Number" at bounding box center [758, 116] width 42 height 10
click at [754, 113] on input "Serial Number" at bounding box center [810, 116] width 158 height 23
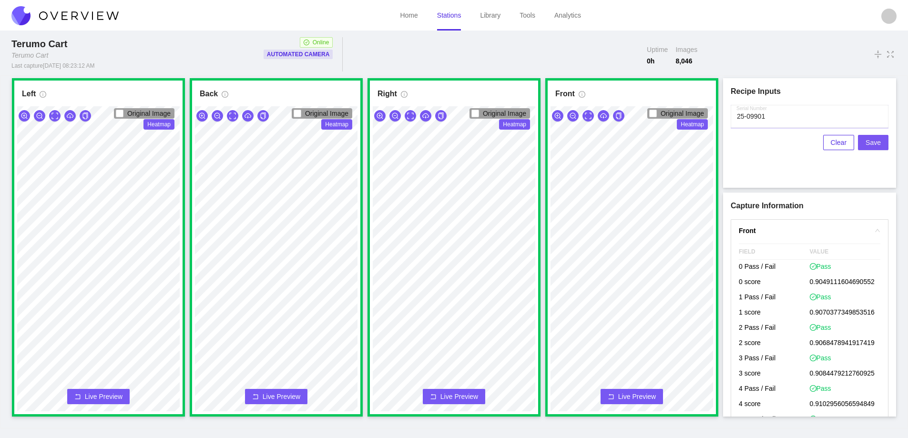
type input "25-09901"
click at [870, 142] on span "Save" at bounding box center [873, 142] width 15 height 10
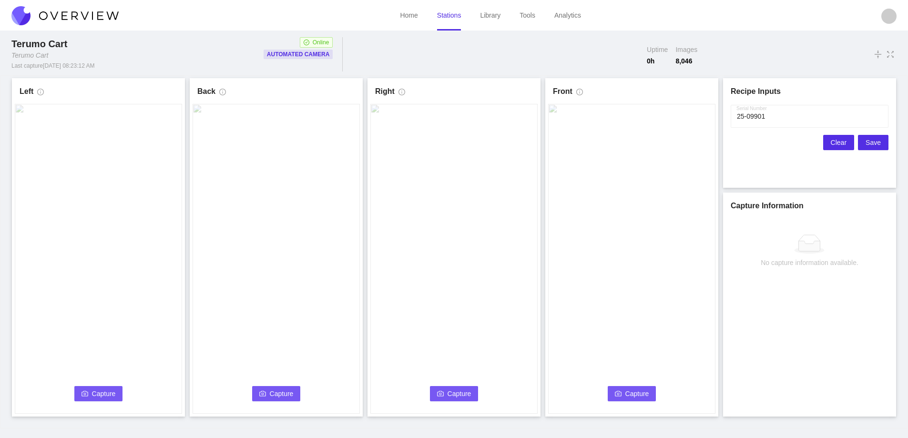
click at [834, 143] on span "Clear" at bounding box center [839, 142] width 16 height 10
click at [101, 392] on span "Capture" at bounding box center [104, 394] width 24 height 10
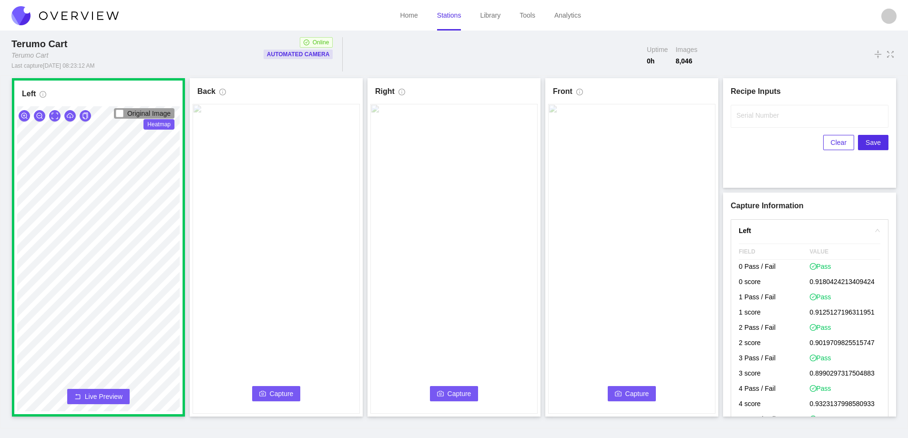
click at [255, 391] on button "Capture" at bounding box center [276, 393] width 49 height 15
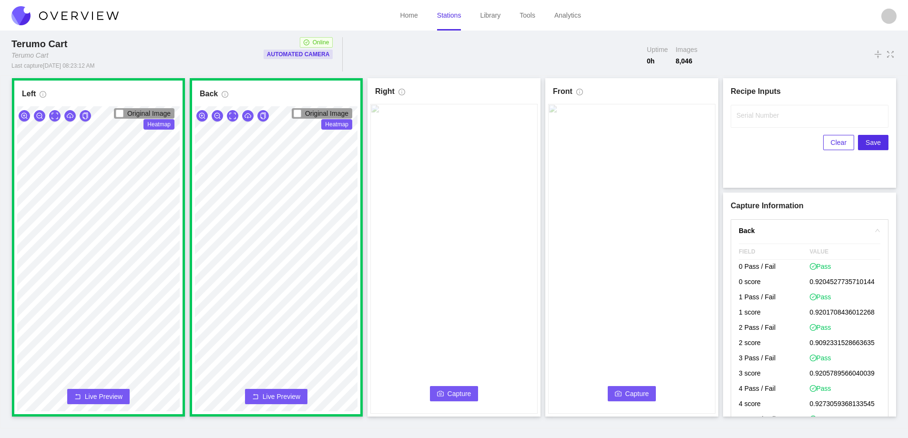
click at [457, 394] on span "Capture" at bounding box center [460, 394] width 24 height 10
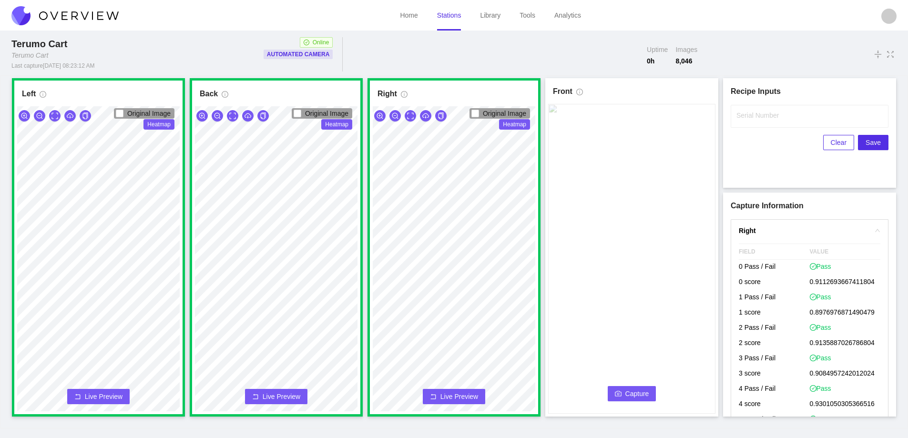
click at [625, 391] on button "Capture" at bounding box center [632, 393] width 49 height 15
click at [754, 120] on div "Serial Number" at bounding box center [810, 116] width 158 height 23
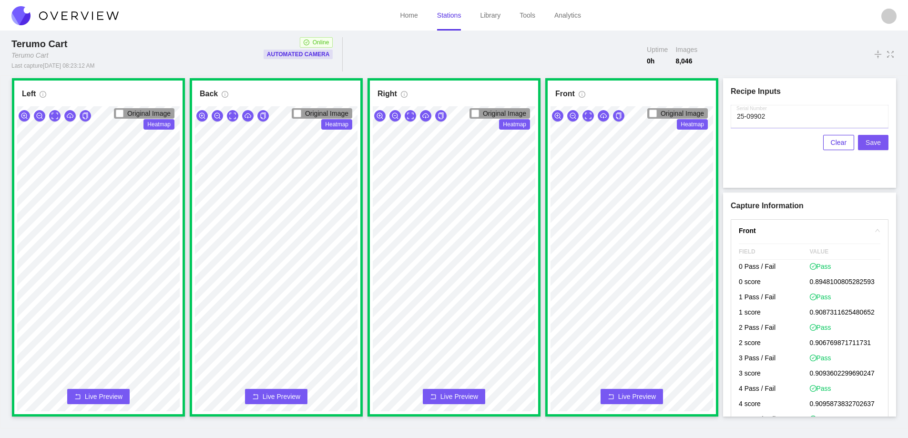
type input "25-09902"
click at [871, 145] on span "Save" at bounding box center [873, 142] width 15 height 10
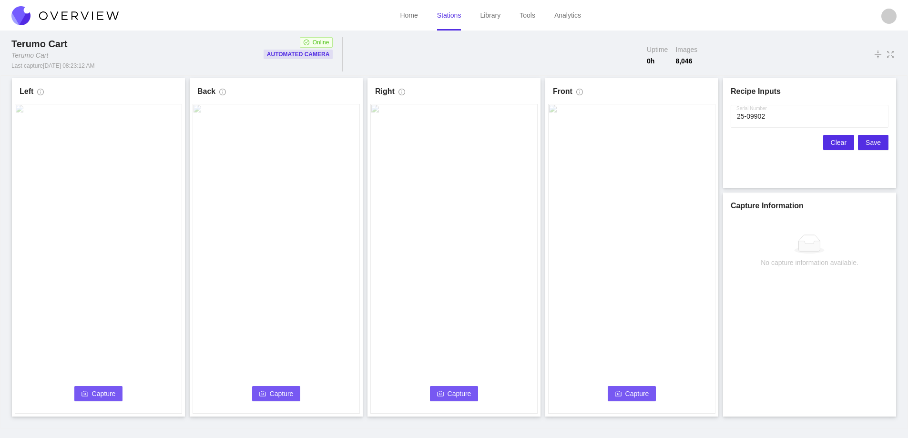
click at [834, 144] on span "Clear" at bounding box center [839, 142] width 16 height 10
click at [103, 399] on button "Capture" at bounding box center [98, 393] width 49 height 15
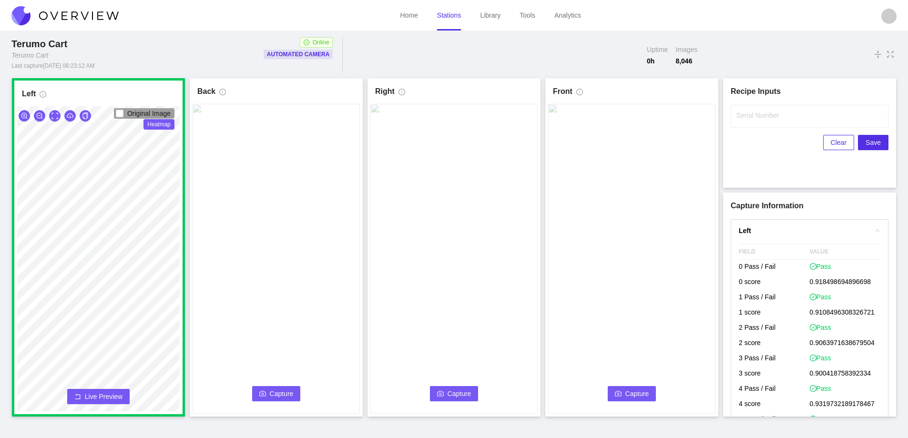
click at [289, 389] on span "Capture" at bounding box center [282, 394] width 24 height 10
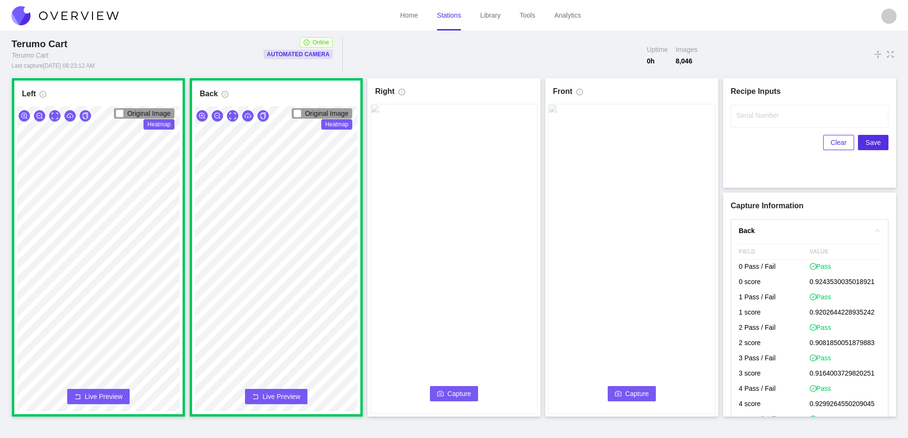
click at [457, 392] on span "Capture" at bounding box center [460, 394] width 24 height 10
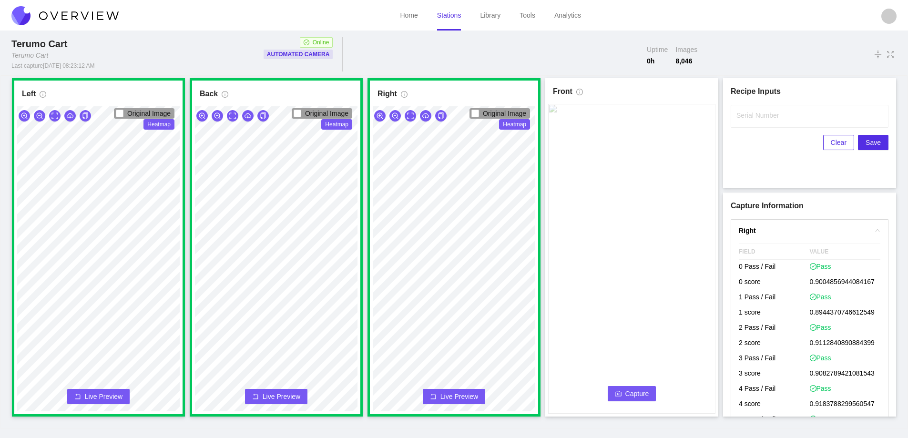
click at [637, 394] on span "Capture" at bounding box center [638, 394] width 24 height 10
click at [761, 119] on label "Serial Number" at bounding box center [758, 116] width 42 height 10
click at [761, 119] on input "Serial Number" at bounding box center [810, 116] width 158 height 23
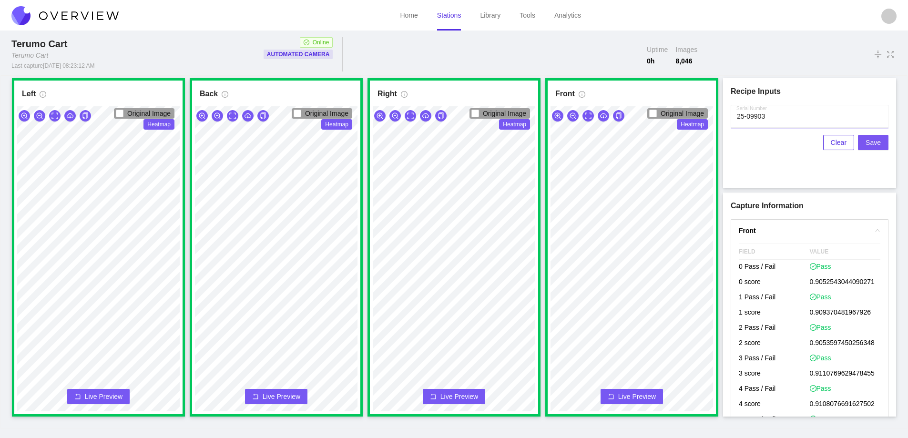
type input "25-09903"
click at [872, 140] on span "Save" at bounding box center [873, 142] width 15 height 10
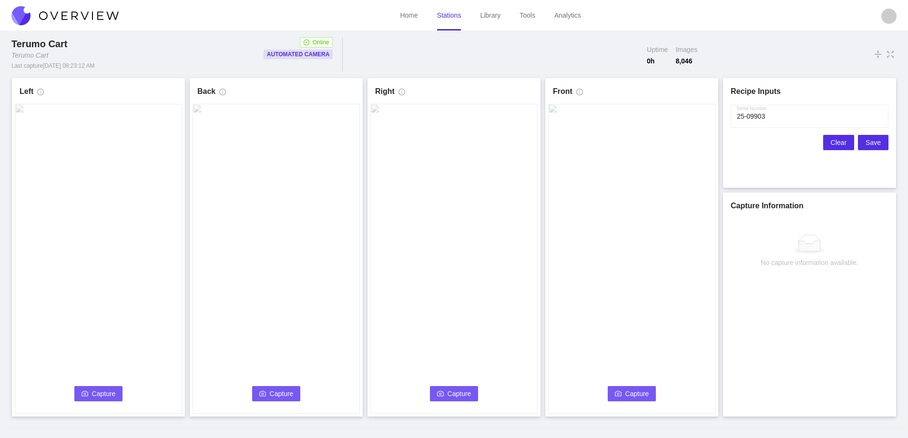
click at [843, 140] on span "Clear" at bounding box center [839, 142] width 16 height 10
click at [90, 393] on button "Capture" at bounding box center [98, 393] width 49 height 15
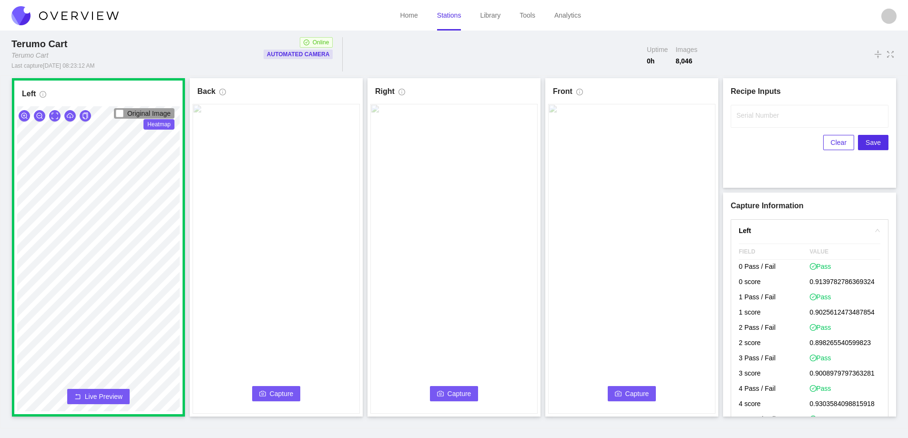
click at [286, 389] on span "Capture" at bounding box center [282, 394] width 24 height 10
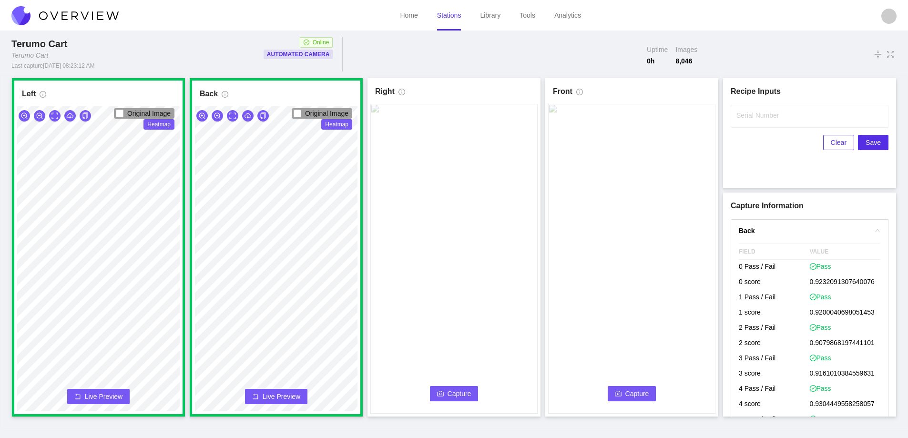
click at [446, 393] on button "Capture" at bounding box center [454, 393] width 49 height 15
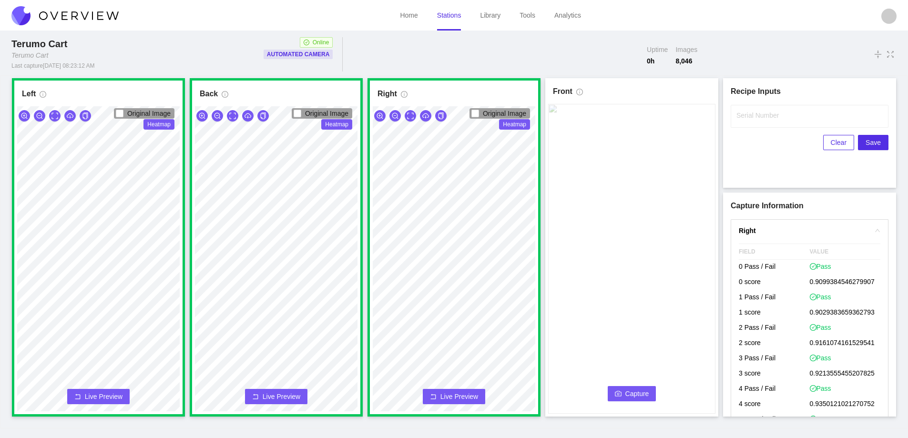
click at [618, 394] on icon "camera" at bounding box center [618, 394] width 7 height 7
click at [747, 120] on label "Serial Number" at bounding box center [758, 116] width 42 height 10
click at [747, 120] on input "Serial Number" at bounding box center [810, 116] width 158 height 23
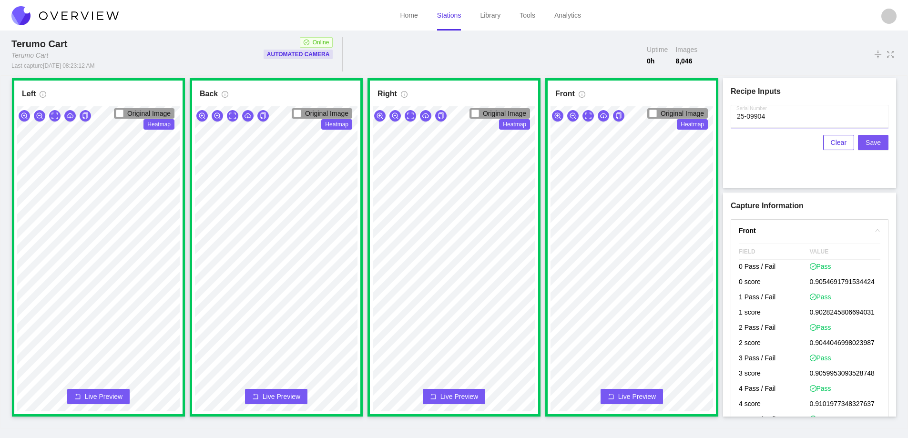
type input "25-09904"
click at [875, 142] on span "Save" at bounding box center [873, 142] width 15 height 10
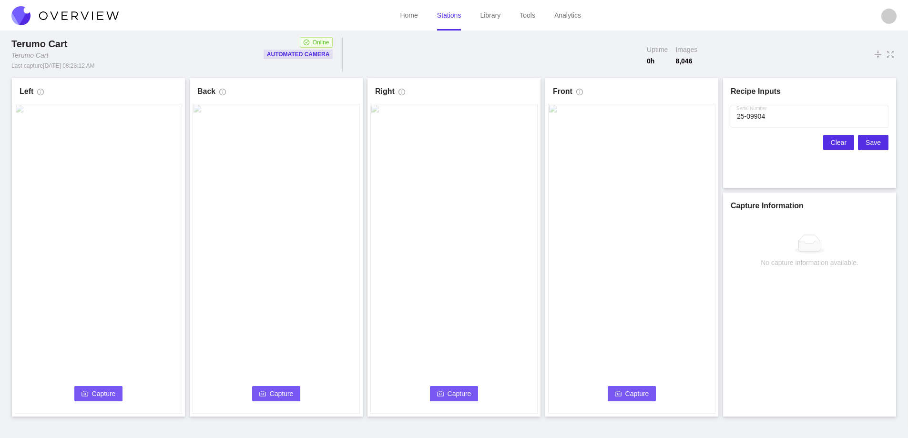
click at [837, 140] on span "Clear" at bounding box center [839, 142] width 16 height 10
click at [101, 388] on button "Capture" at bounding box center [98, 393] width 49 height 15
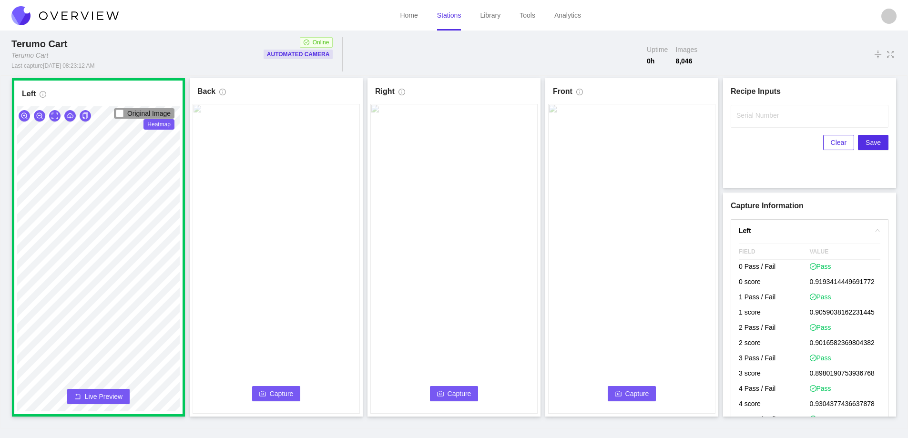
click at [261, 391] on icon "camera" at bounding box center [262, 394] width 7 height 7
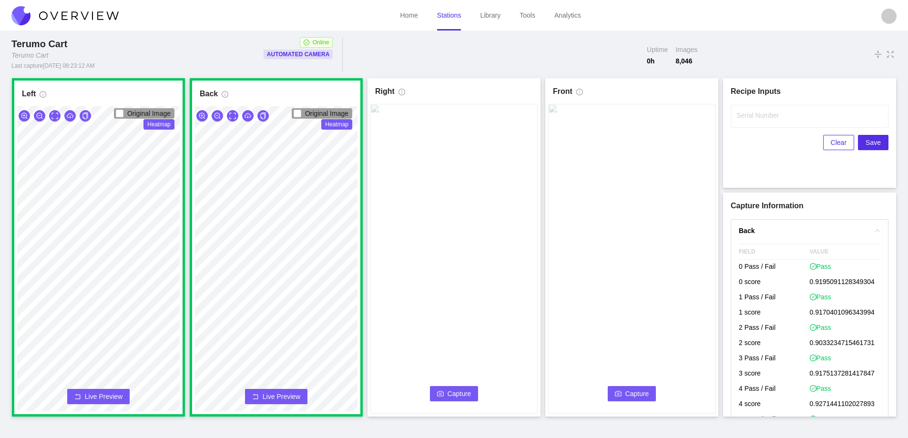
click at [455, 391] on span "Capture" at bounding box center [460, 394] width 24 height 10
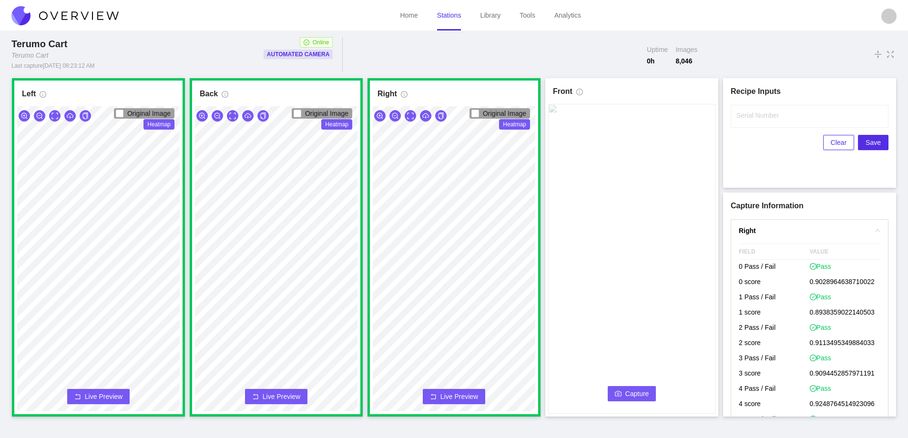
click at [629, 394] on span "Capture" at bounding box center [638, 394] width 24 height 10
click at [768, 115] on label "Serial Number" at bounding box center [758, 116] width 42 height 10
click at [768, 115] on input "Serial Number" at bounding box center [810, 116] width 158 height 23
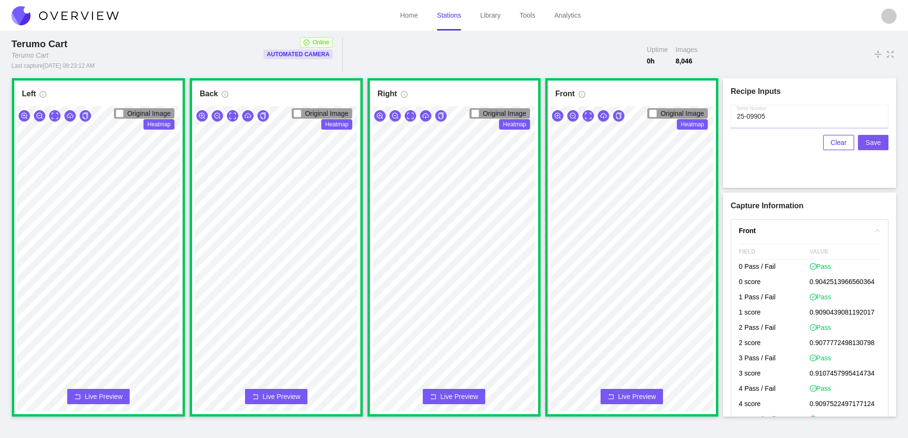
type input "25-09905"
click at [874, 141] on span "Save" at bounding box center [873, 142] width 15 height 10
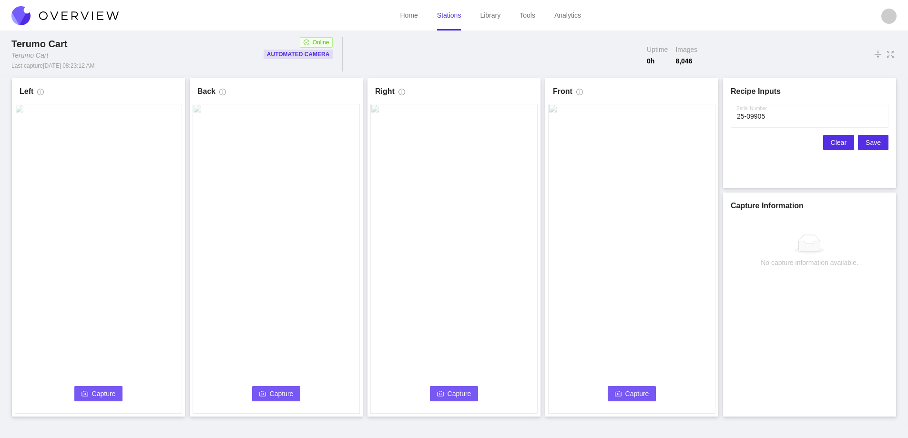
click at [843, 142] on span "Clear" at bounding box center [839, 142] width 16 height 10
click at [103, 395] on span "Capture" at bounding box center [104, 394] width 24 height 10
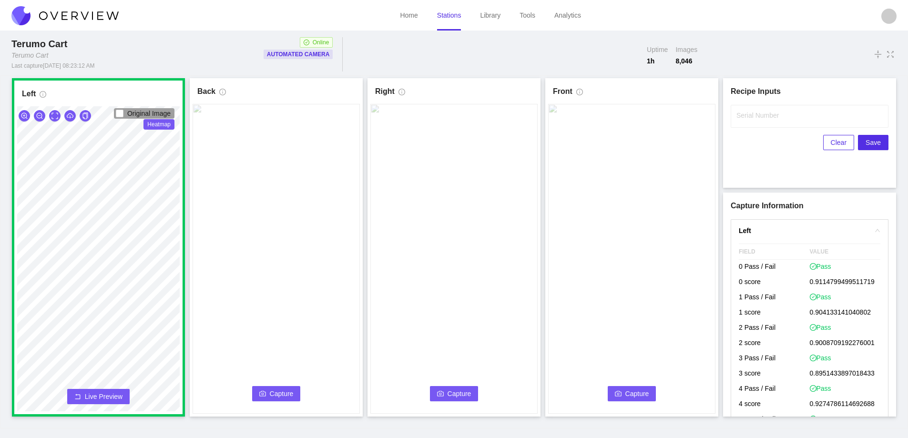
drag, startPoint x: 261, startPoint y: 394, endPoint x: 265, endPoint y: 457, distance: 62.6
click at [265, 438] on html "Home Stations Library Tools Analytics Terumo Cart Terumo Cart Last capture [DAT…" at bounding box center [454, 219] width 908 height 438
click at [271, 389] on span "Capture" at bounding box center [282, 394] width 24 height 10
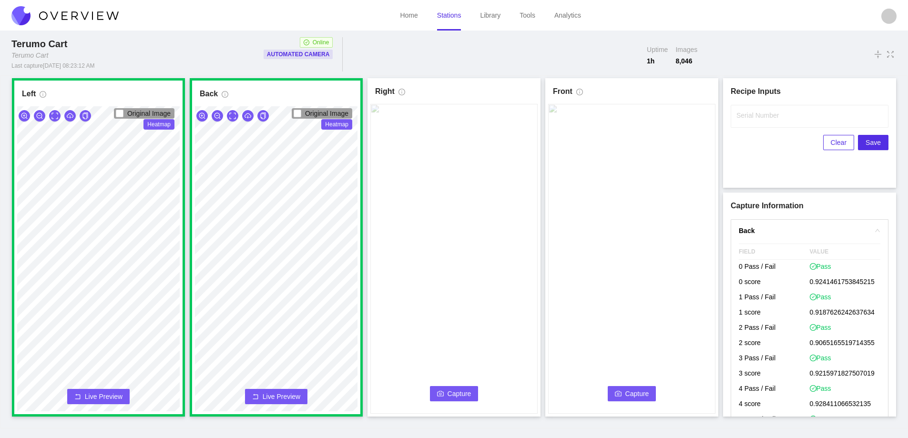
click at [447, 394] on button "Capture" at bounding box center [454, 393] width 49 height 15
click at [753, 118] on label "Serial Number" at bounding box center [758, 116] width 42 height 10
click at [753, 118] on input "Serial Number" at bounding box center [810, 116] width 158 height 23
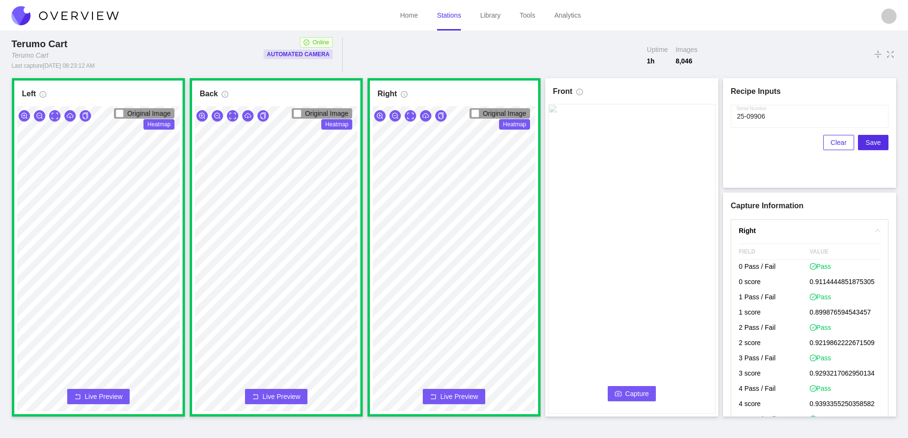
click at [620, 393] on icon "camera" at bounding box center [618, 394] width 7 height 7
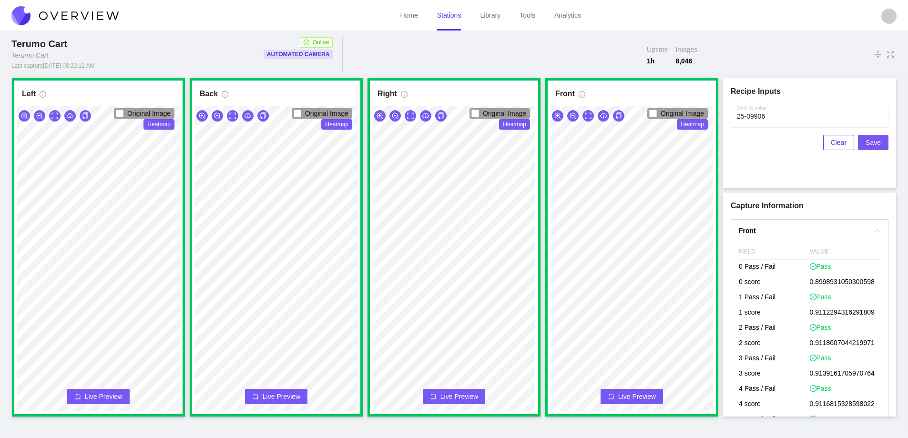
click at [872, 143] on span "Save" at bounding box center [873, 142] width 15 height 10
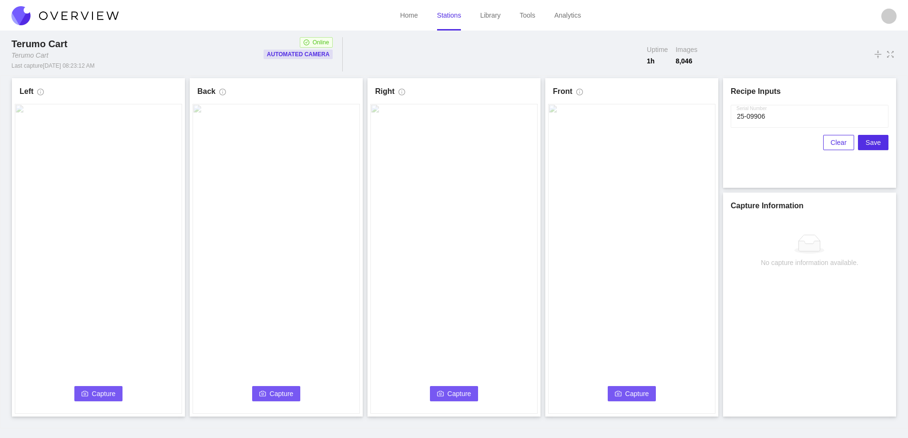
click at [87, 393] on icon "camera" at bounding box center [85, 394] width 7 height 7
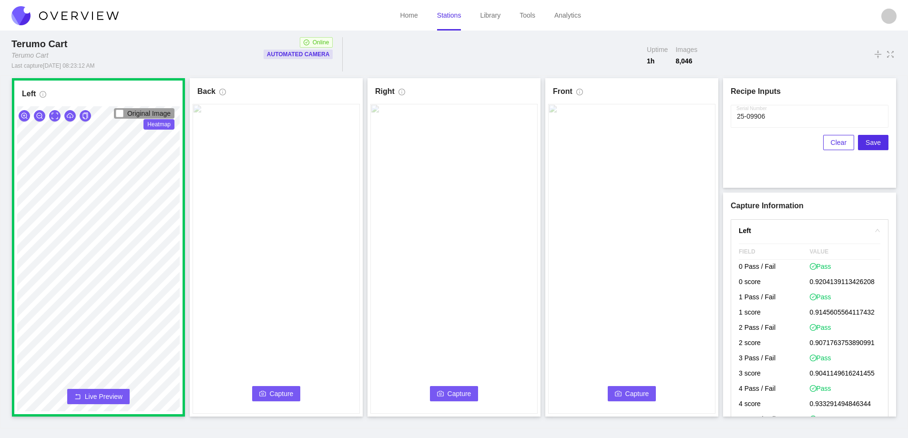
click at [268, 392] on button "Capture" at bounding box center [276, 393] width 49 height 15
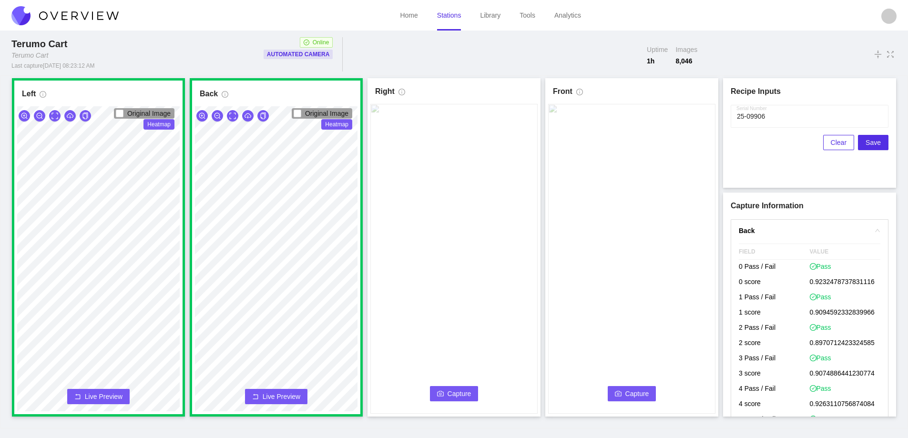
click at [459, 394] on span "Capture" at bounding box center [460, 394] width 24 height 10
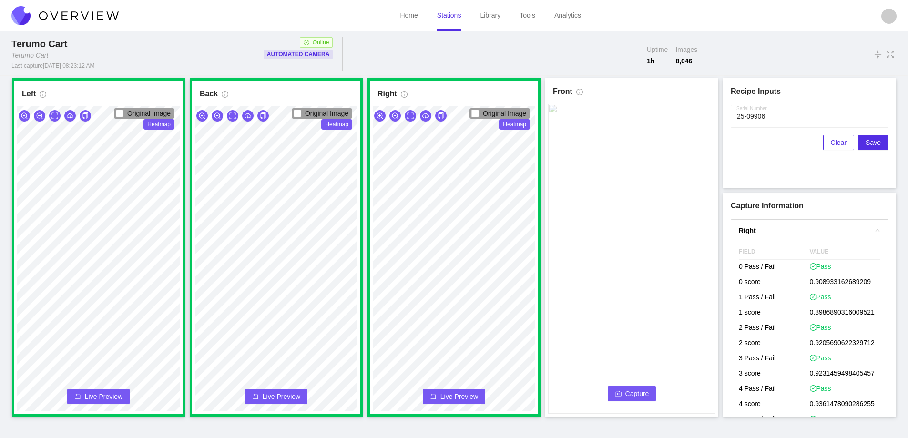
click at [622, 396] on button "Capture" at bounding box center [632, 393] width 49 height 15
click at [775, 119] on input "Serial Number" at bounding box center [810, 116] width 158 height 23
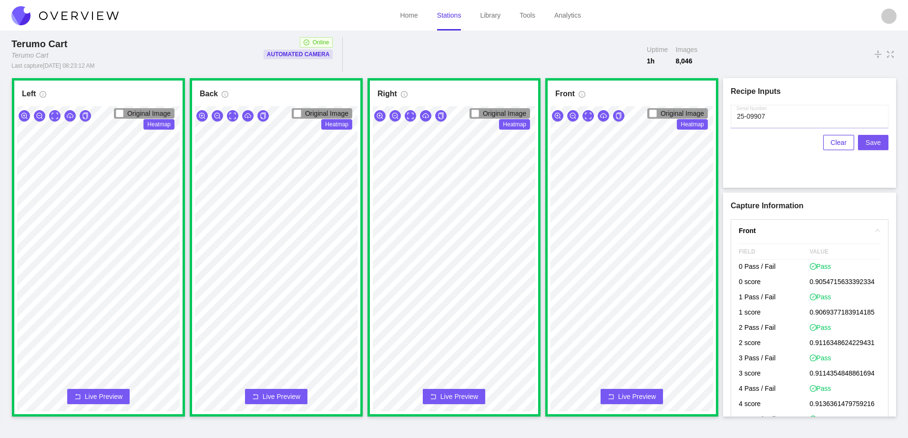
type input "25-09907"
click at [873, 142] on span "Save" at bounding box center [873, 142] width 15 height 10
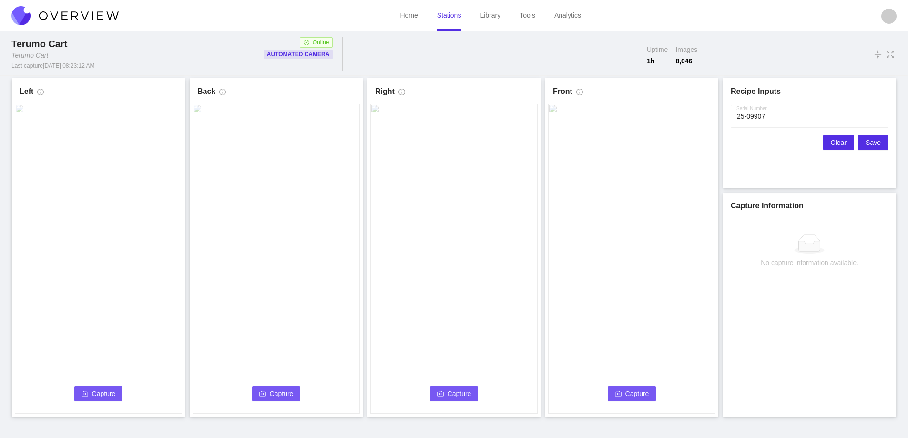
click at [840, 143] on span "Clear" at bounding box center [839, 142] width 16 height 10
click at [114, 393] on span "Capture" at bounding box center [104, 394] width 24 height 10
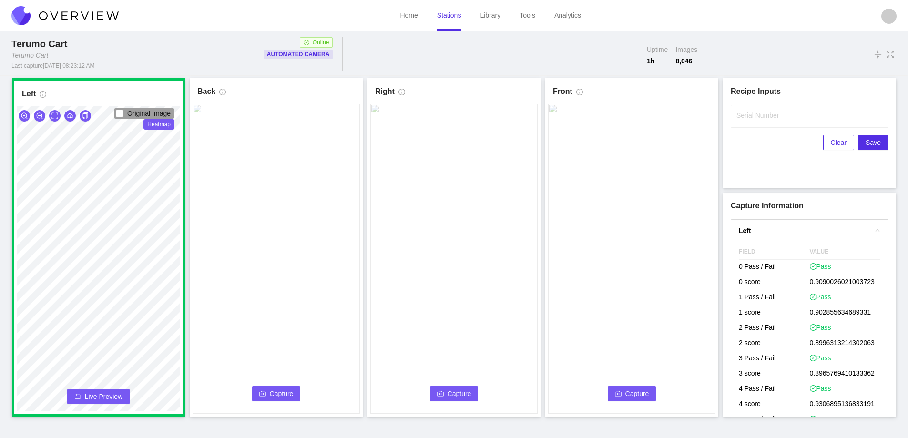
click at [275, 392] on span "Capture" at bounding box center [282, 394] width 24 height 10
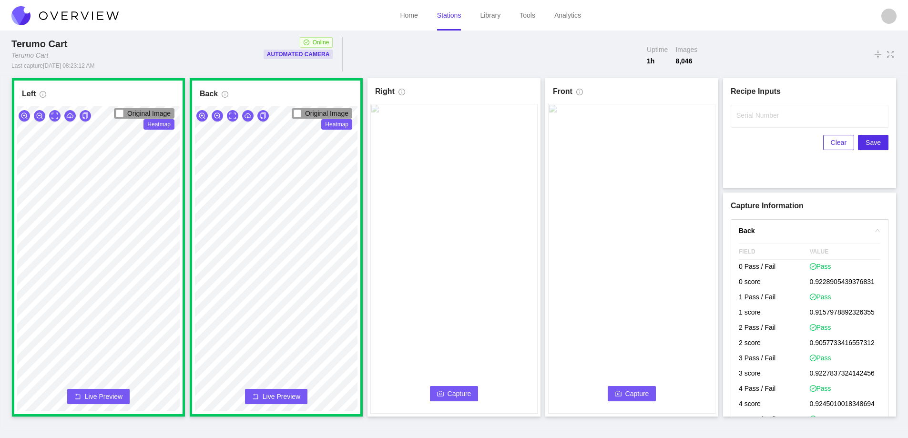
click at [462, 391] on span "Capture" at bounding box center [460, 394] width 24 height 10
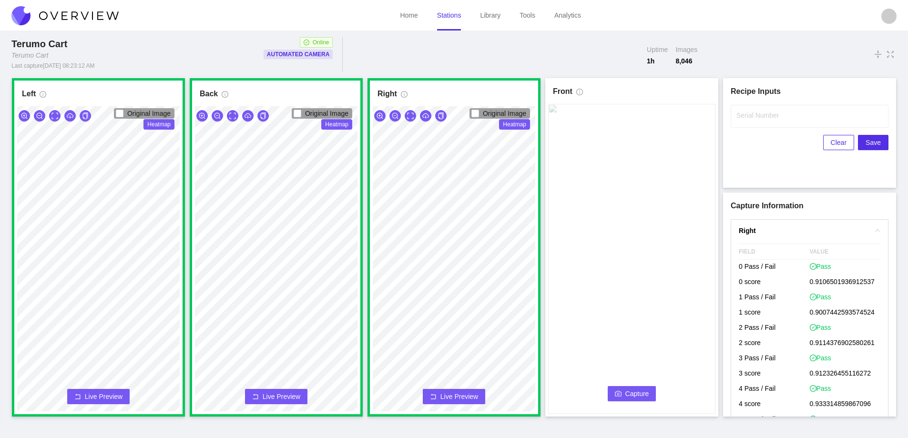
click at [628, 392] on span "Capture" at bounding box center [638, 394] width 24 height 10
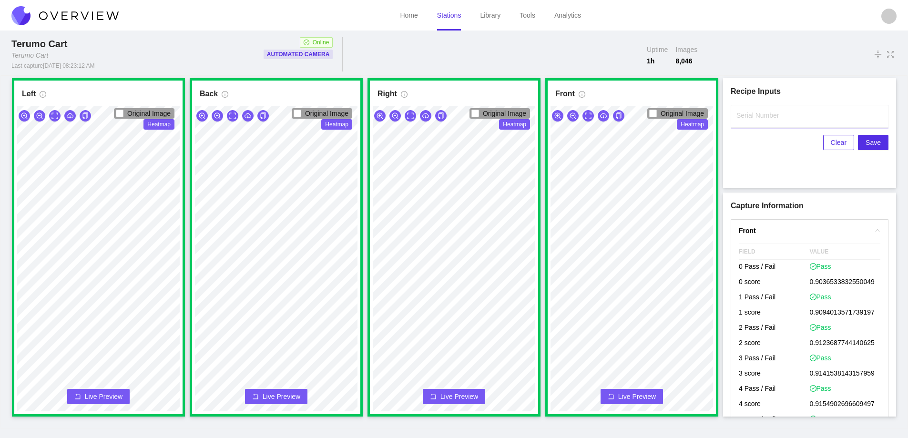
click at [746, 123] on input "Serial Number" at bounding box center [810, 116] width 158 height 23
type input "25-09908"
click at [874, 143] on span "Save" at bounding box center [873, 142] width 15 height 10
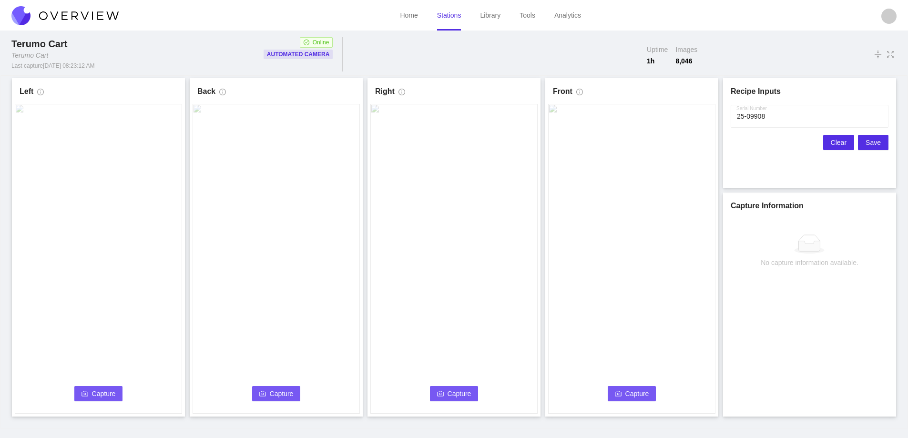
click at [833, 143] on button "Clear" at bounding box center [839, 142] width 31 height 15
click at [82, 395] on icon "camera" at bounding box center [85, 394] width 7 height 7
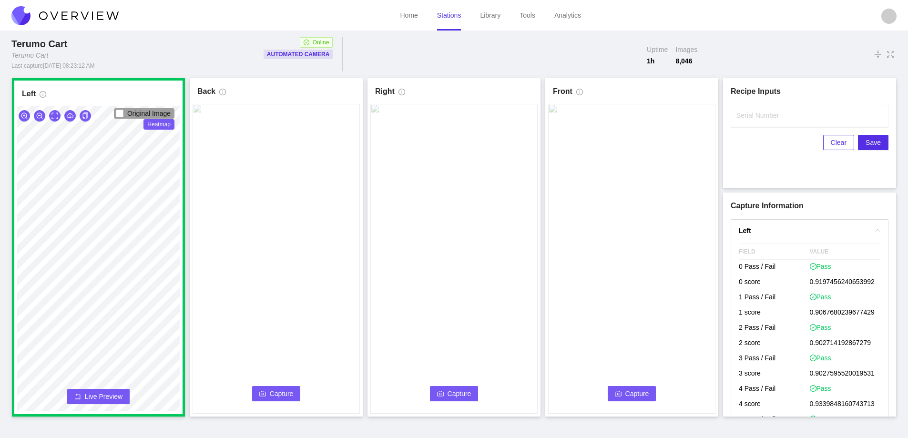
click at [290, 389] on span "Capture" at bounding box center [282, 394] width 24 height 10
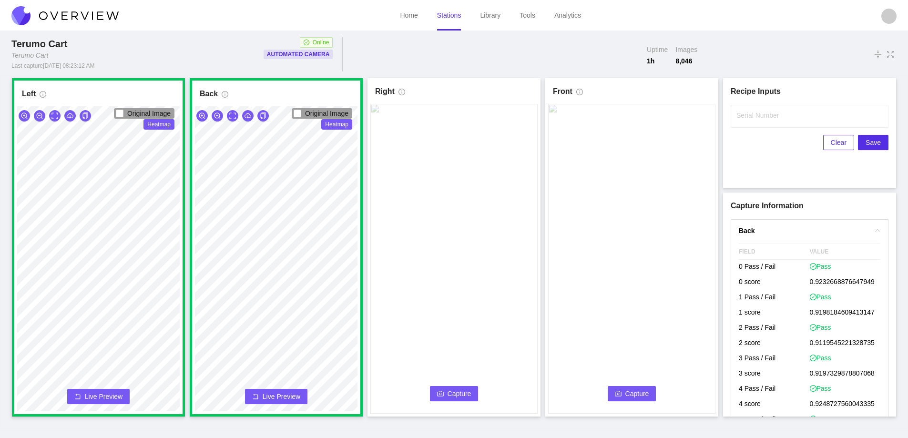
click at [441, 390] on button "Capture" at bounding box center [454, 393] width 49 height 15
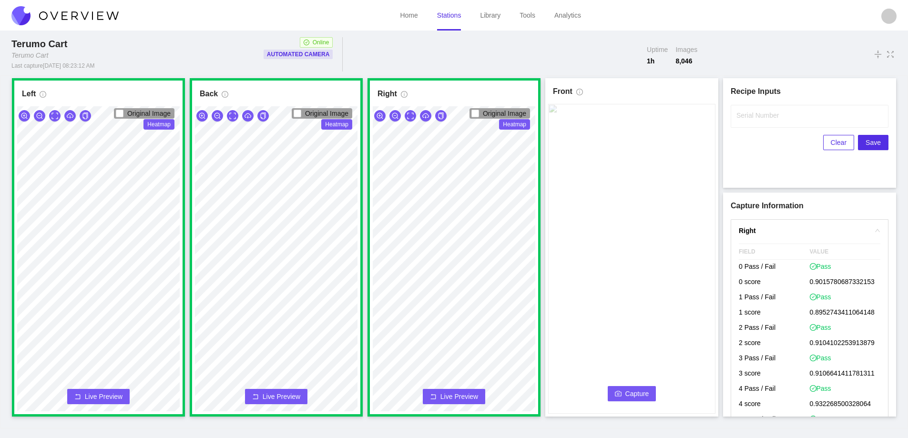
click at [642, 391] on span "Capture" at bounding box center [638, 394] width 24 height 10
click at [750, 119] on label "Serial Number" at bounding box center [758, 116] width 42 height 10
click at [750, 119] on input "Serial Number" at bounding box center [810, 116] width 158 height 23
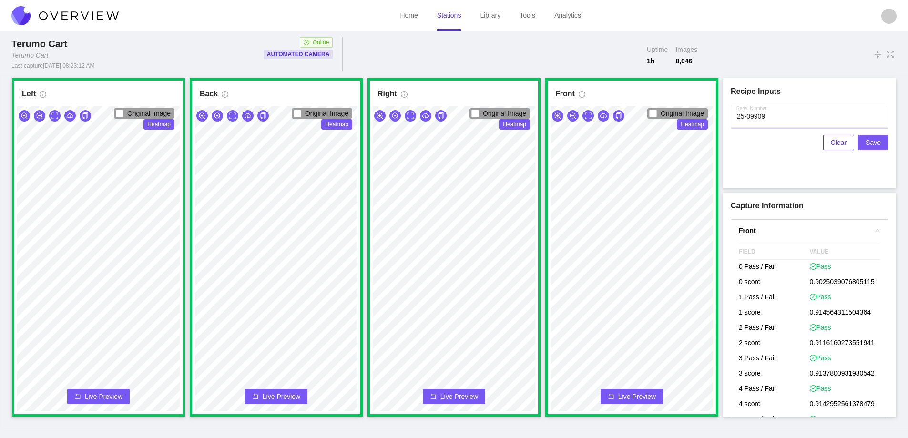
type input "25-09909"
click at [873, 140] on span "Save" at bounding box center [873, 142] width 15 height 10
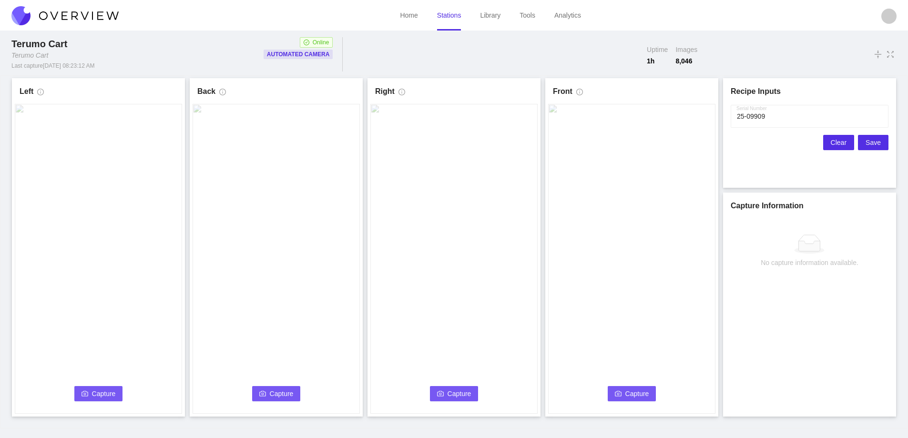
click at [834, 142] on span "Clear" at bounding box center [839, 142] width 16 height 10
click at [84, 395] on icon "camera" at bounding box center [85, 394] width 7 height 7
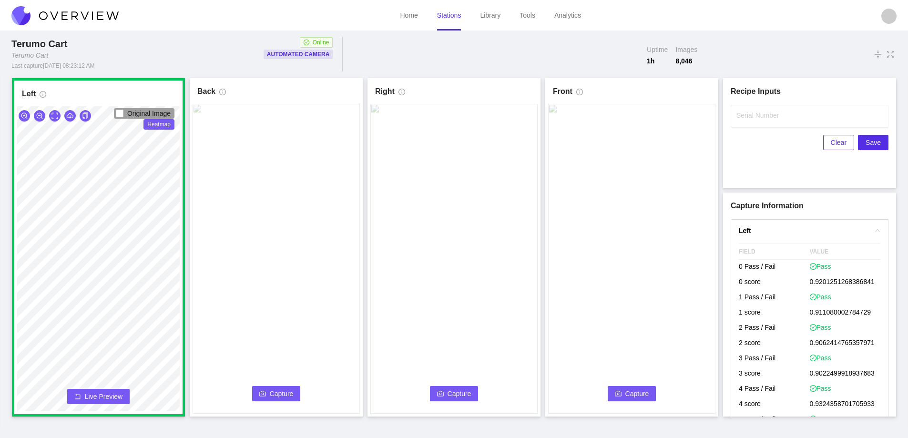
click at [258, 392] on button "Capture" at bounding box center [276, 393] width 49 height 15
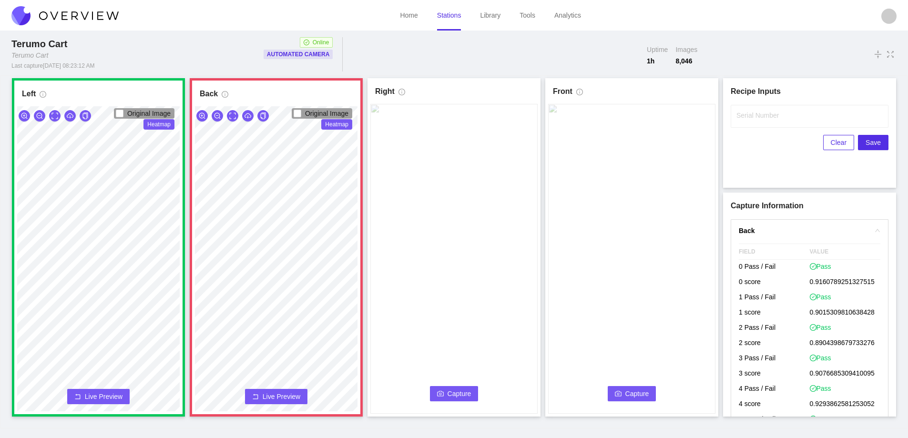
click at [297, 397] on span "Live Preview" at bounding box center [282, 397] width 38 height 10
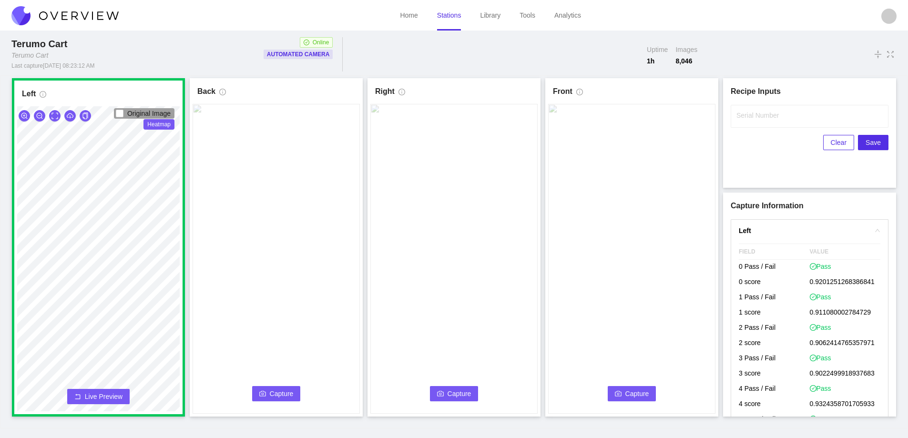
click at [297, 397] on button "Capture" at bounding box center [276, 393] width 49 height 15
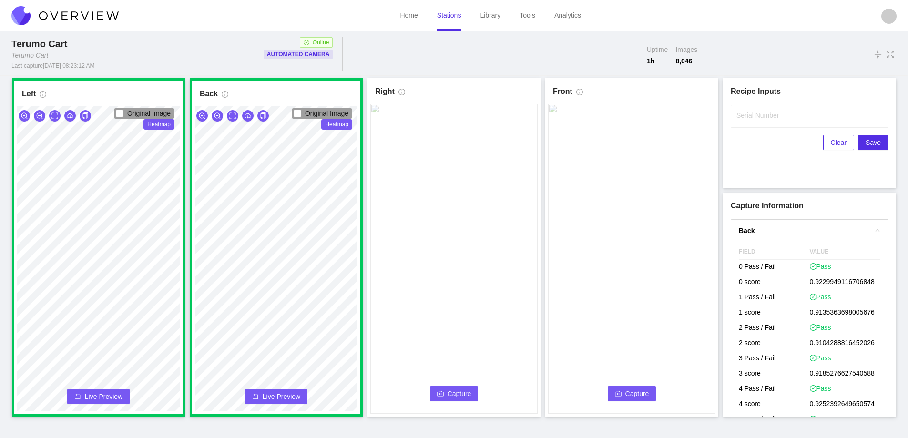
click at [450, 392] on span "Capture" at bounding box center [460, 394] width 24 height 10
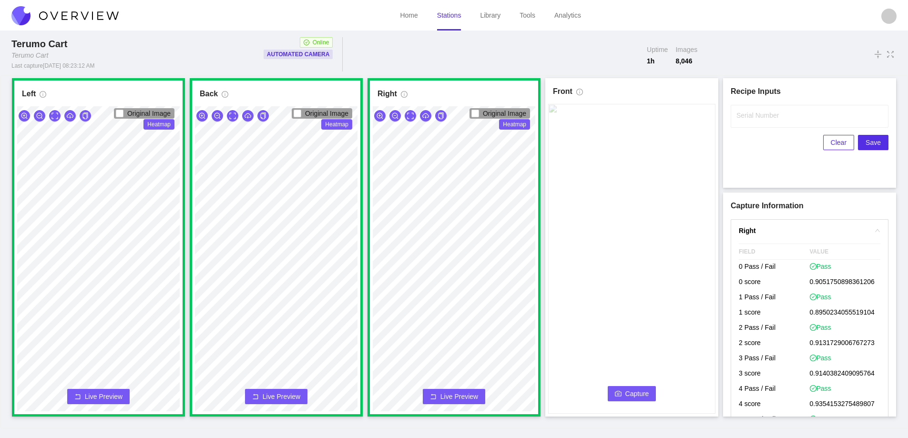
click at [631, 389] on span "Capture" at bounding box center [638, 394] width 24 height 10
click at [754, 115] on label "Serial Number" at bounding box center [758, 116] width 42 height 10
click at [754, 115] on input "Serial Number" at bounding box center [810, 116] width 158 height 23
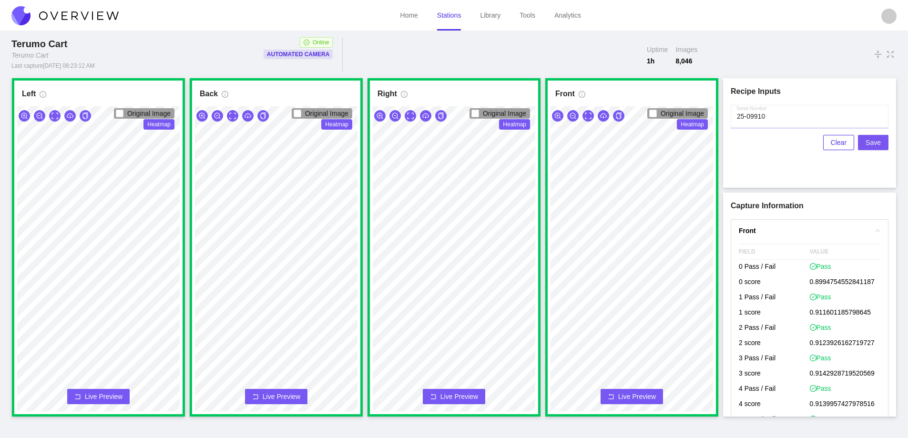
type input "25-09910"
click at [881, 141] on span "Save" at bounding box center [873, 142] width 15 height 10
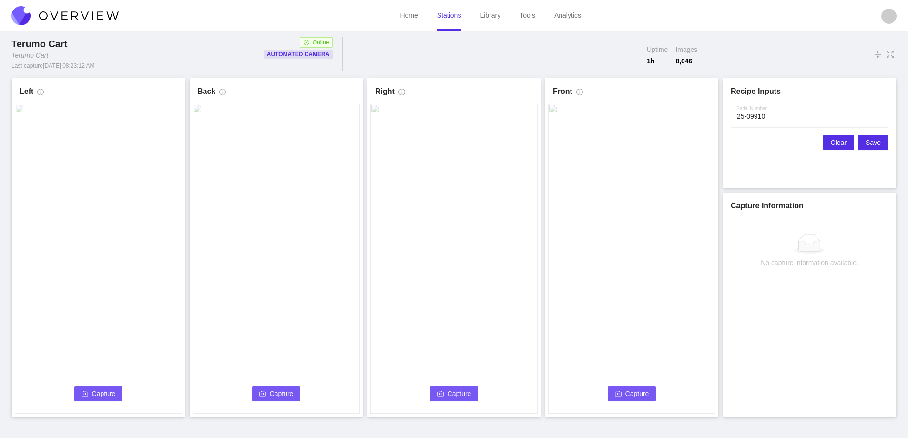
click at [837, 142] on span "Clear" at bounding box center [839, 142] width 16 height 10
click at [86, 399] on button "Capture" at bounding box center [98, 393] width 49 height 15
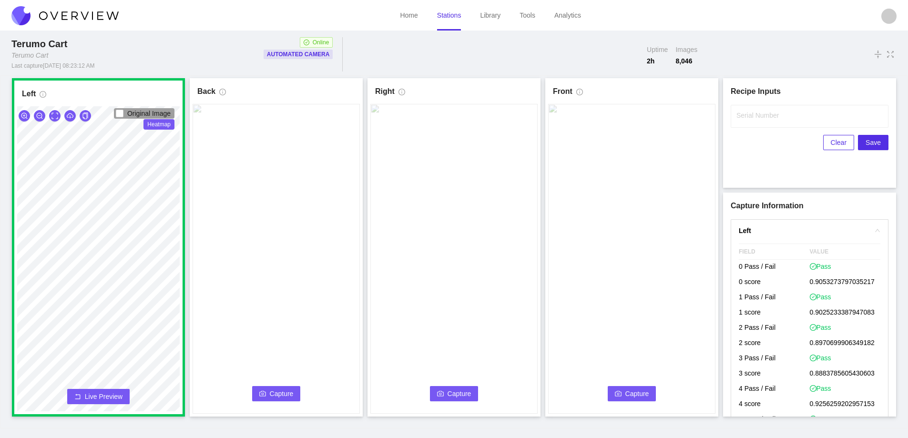
click at [276, 393] on span "Capture" at bounding box center [282, 394] width 24 height 10
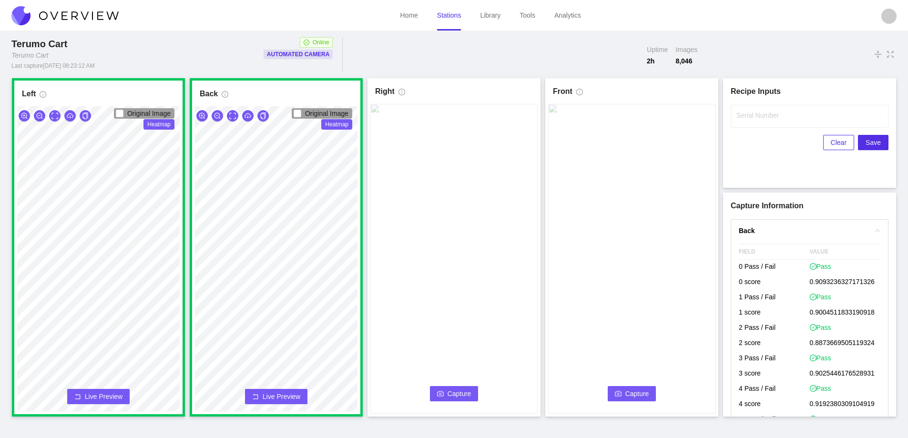
click at [447, 393] on button "Capture" at bounding box center [454, 393] width 49 height 15
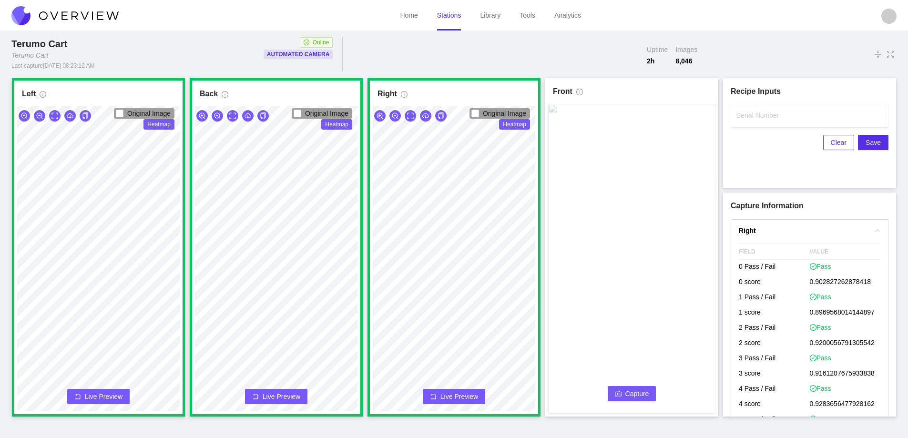
click at [622, 396] on button "Capture" at bounding box center [632, 393] width 49 height 15
click at [747, 123] on input "Serial Number" at bounding box center [810, 116] width 158 height 23
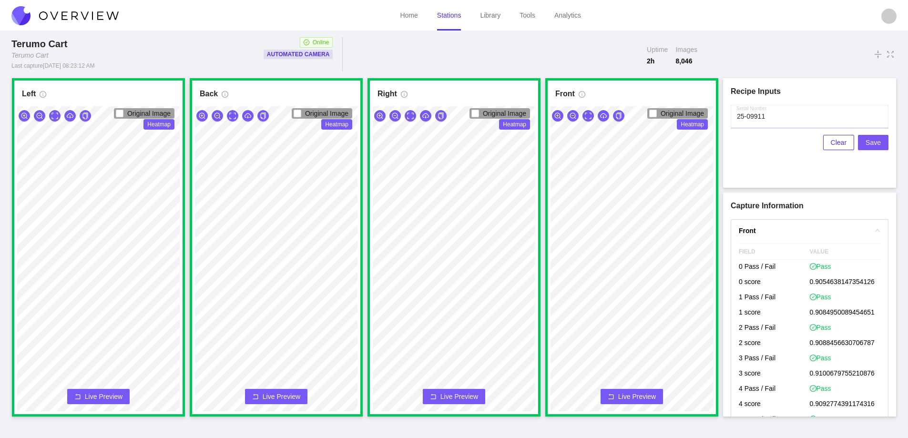
type input "25-09911"
click at [878, 142] on span "Save" at bounding box center [873, 142] width 15 height 10
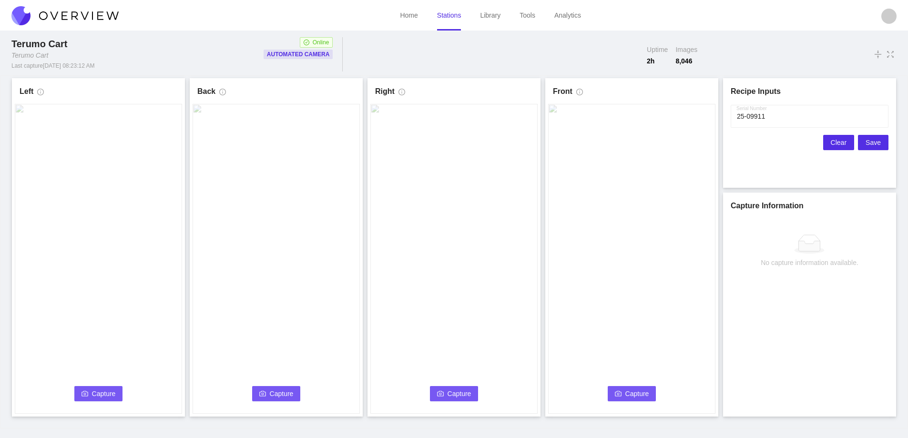
click at [832, 143] on button "Clear" at bounding box center [839, 142] width 31 height 15
click at [82, 393] on icon "camera" at bounding box center [85, 394] width 7 height 7
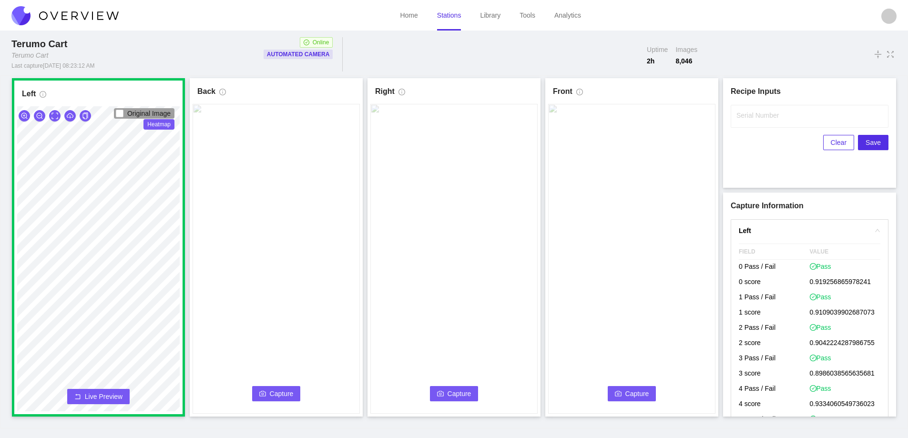
click at [273, 393] on span "Capture" at bounding box center [282, 394] width 24 height 10
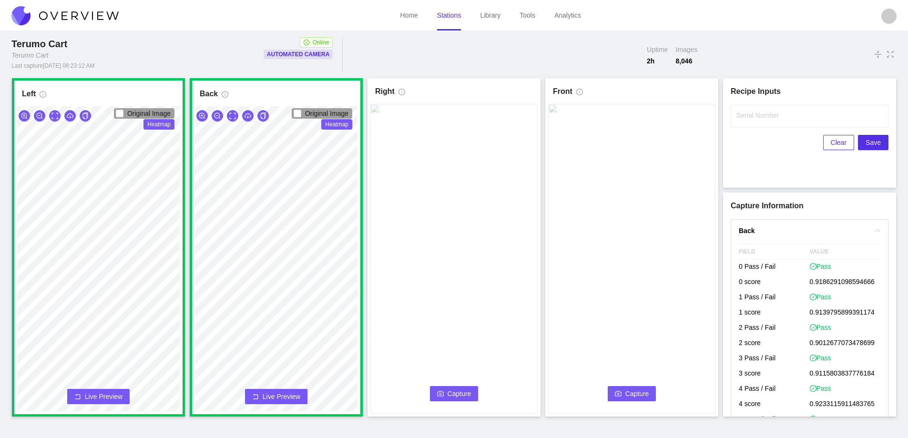
click at [438, 392] on icon "camera" at bounding box center [440, 393] width 7 height 5
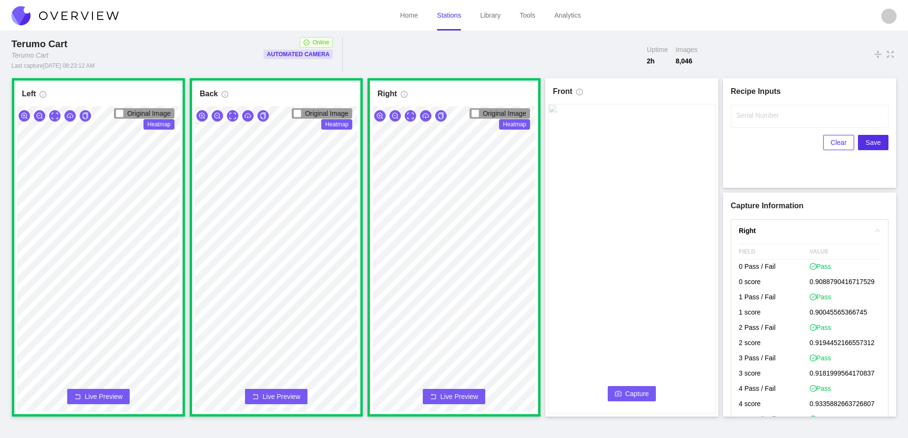
click at [631, 391] on span "Capture" at bounding box center [638, 394] width 24 height 10
click at [752, 112] on label "Serial Number" at bounding box center [758, 116] width 42 height 10
click at [752, 112] on input "Serial Number" at bounding box center [810, 116] width 158 height 23
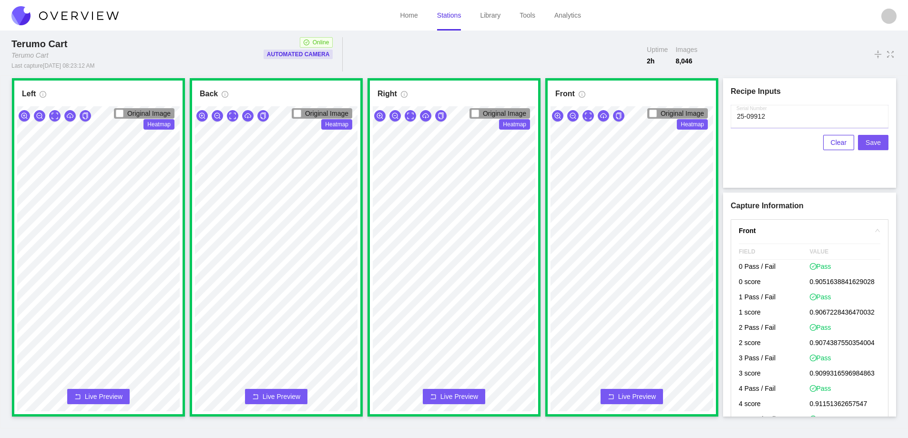
type input "25-09912"
click at [873, 142] on span "Save" at bounding box center [873, 142] width 15 height 10
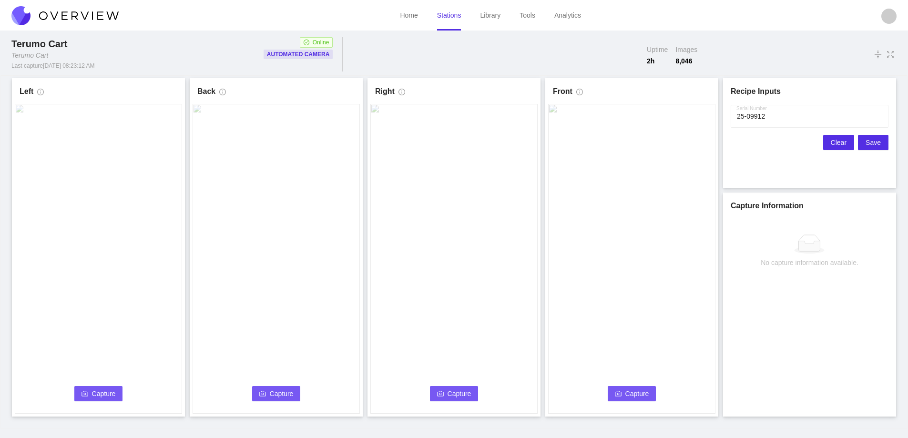
click at [841, 144] on span "Clear" at bounding box center [839, 142] width 16 height 10
click at [90, 392] on button "Capture" at bounding box center [98, 393] width 49 height 15
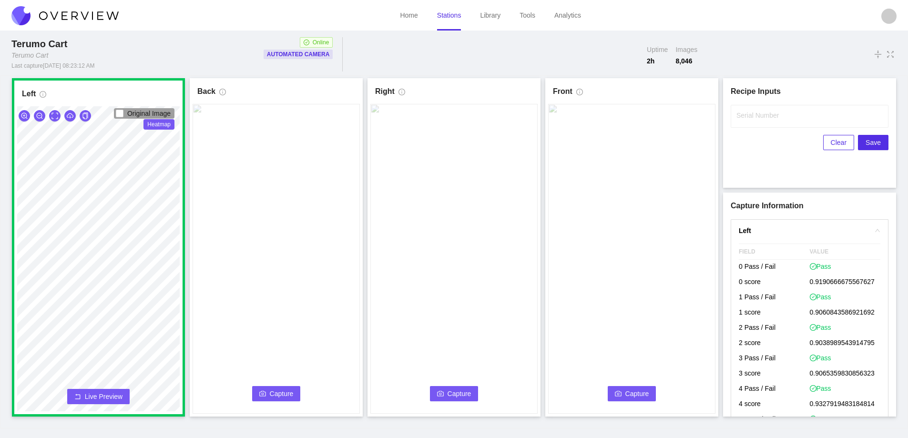
click at [280, 388] on button "Capture" at bounding box center [276, 393] width 49 height 15
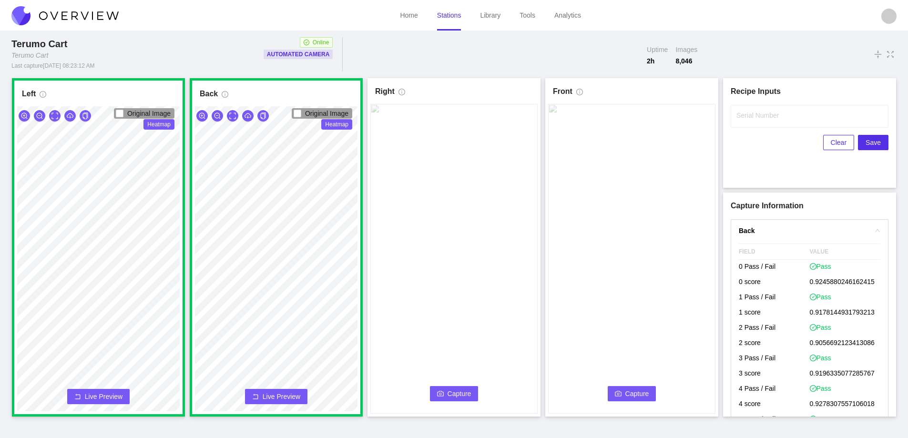
click at [452, 393] on span "Capture" at bounding box center [460, 394] width 24 height 10
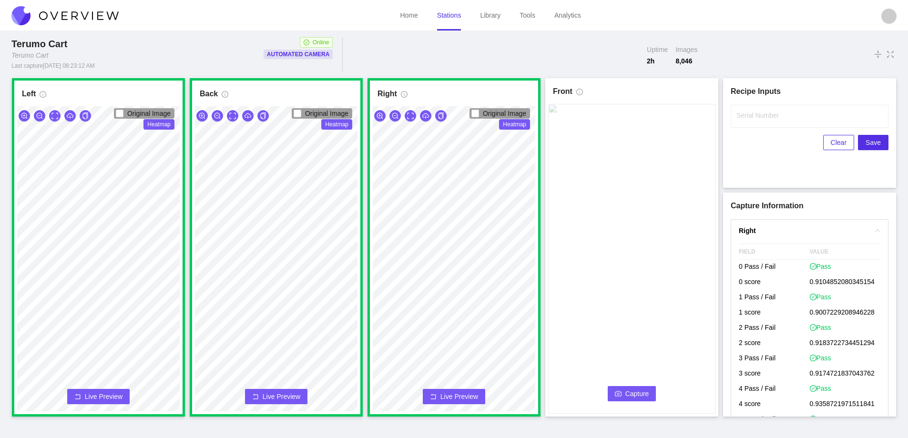
click at [623, 391] on button "Capture" at bounding box center [632, 393] width 49 height 15
click at [751, 119] on label "Serial Number" at bounding box center [758, 116] width 42 height 10
click at [751, 119] on input "Serial Number" at bounding box center [810, 116] width 158 height 23
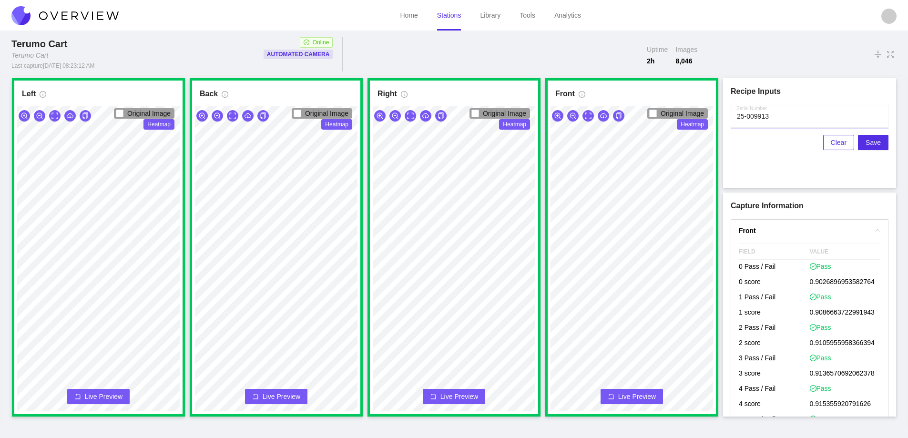
click at [753, 116] on input "Serial Number" at bounding box center [810, 116] width 158 height 23
click at [773, 118] on input "Serial Number" at bounding box center [810, 116] width 158 height 23
type input "25-09913"
click at [875, 142] on span "Save" at bounding box center [873, 142] width 15 height 10
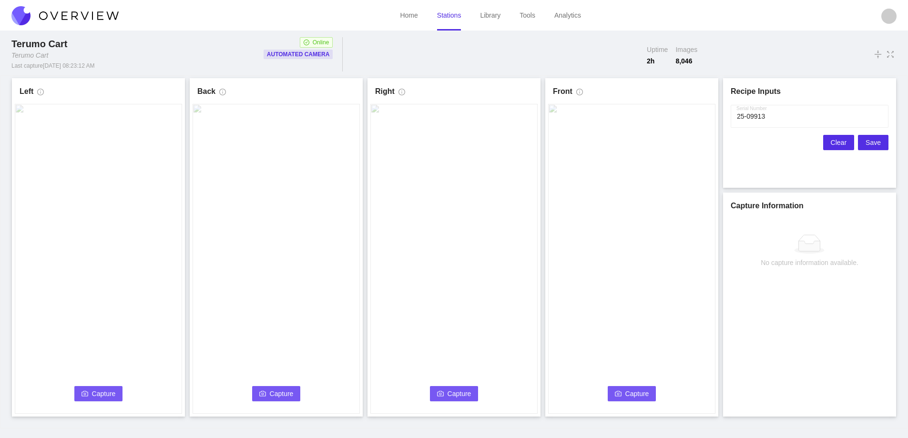
click at [832, 142] on button "Clear" at bounding box center [839, 142] width 31 height 15
